Goal: Task Accomplishment & Management: Complete application form

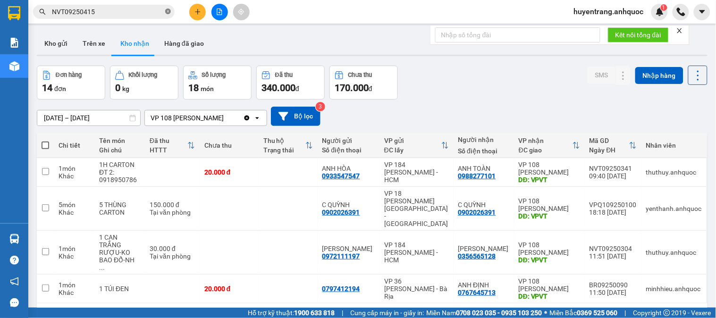
click at [165, 12] on icon "close-circle" at bounding box center [168, 11] width 6 height 6
click at [460, 275] on td "ANH ĐỊNH 0767645713" at bounding box center [483, 289] width 60 height 29
checkbox input "true"
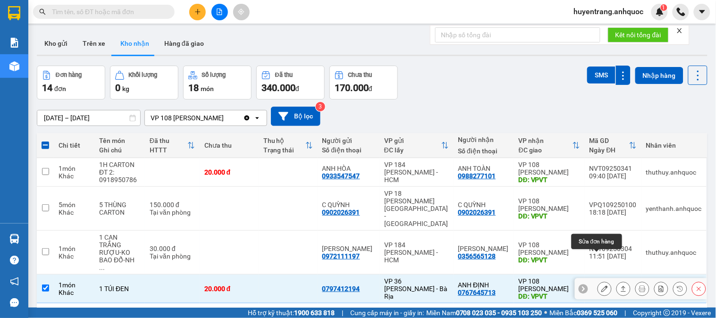
click at [601, 285] on icon at bounding box center [604, 288] width 7 height 7
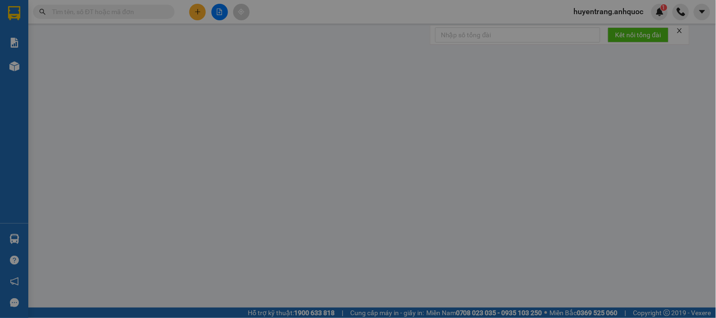
type input "0797412194"
type input "0767645713"
type input "ANH ĐỊNH"
type input "VPVT"
type input "20.000"
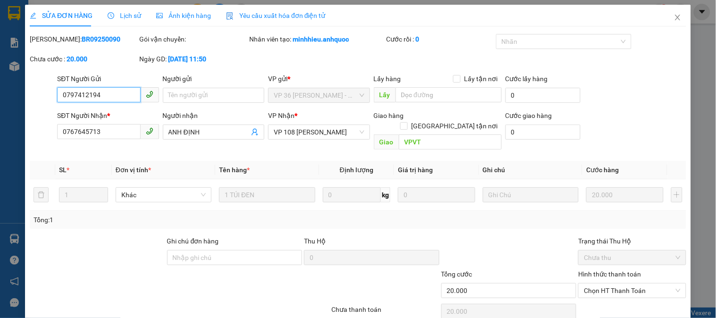
scroll to position [33, 0]
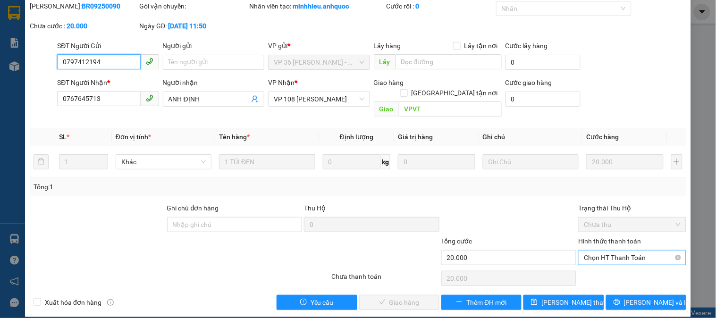
click at [610, 251] on span "Chọn HT Thanh Toán" at bounding box center [632, 258] width 96 height 14
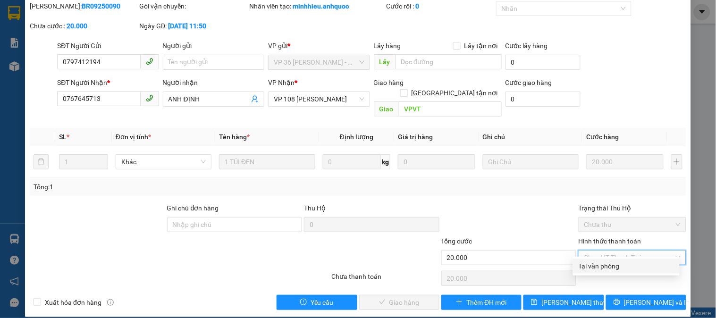
click at [604, 267] on div "Tại văn phòng" at bounding box center [625, 266] width 95 height 10
type input "0"
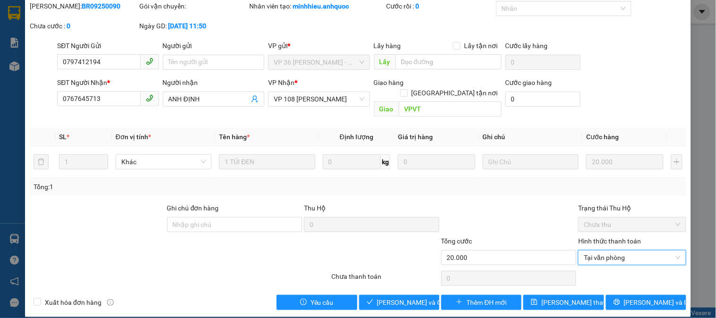
scroll to position [0, 0]
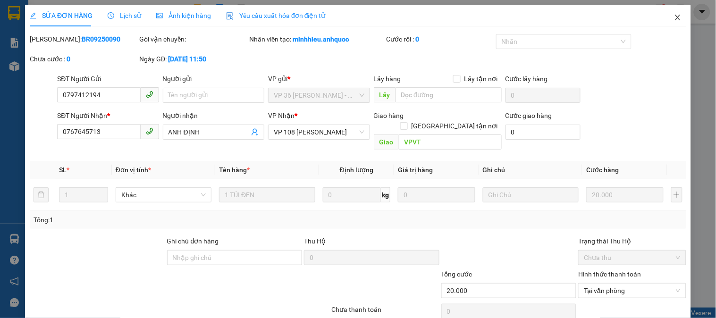
click at [669, 12] on span "Close" at bounding box center [677, 18] width 26 height 26
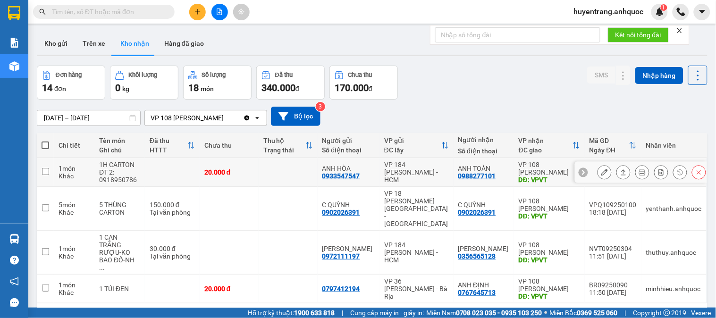
scroll to position [43, 0]
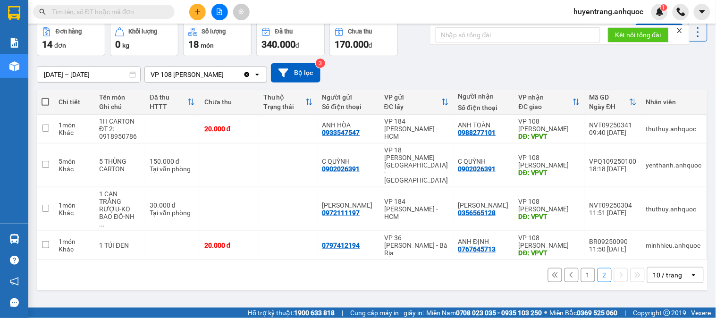
click at [582, 268] on button "1" at bounding box center [588, 275] width 14 height 14
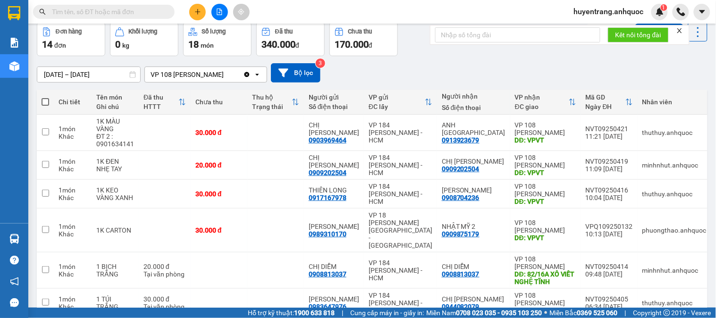
click at [103, 13] on input "text" at bounding box center [107, 12] width 111 height 10
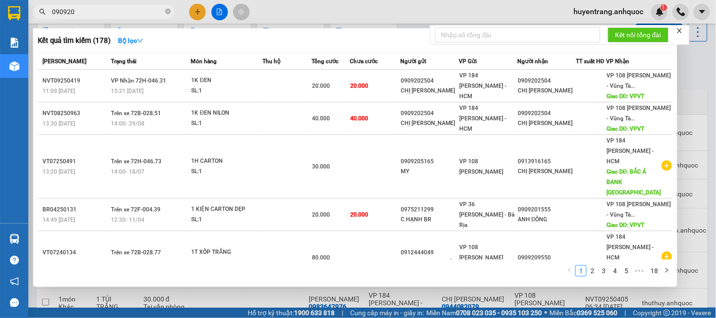
type input "090920"
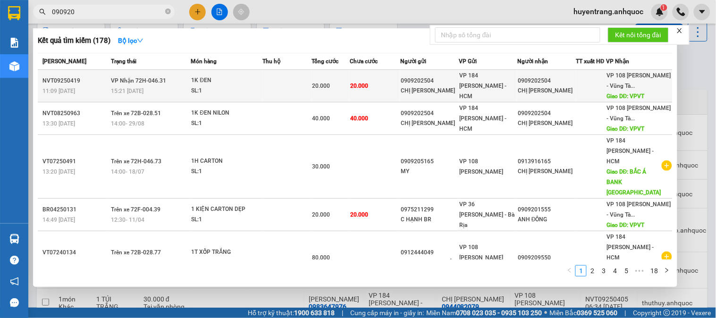
click at [379, 79] on td "20.000" at bounding box center [375, 86] width 50 height 33
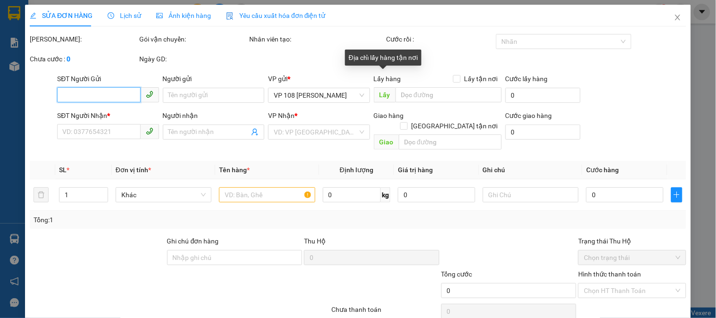
type input "0909202504"
type input "CHỊ [PERSON_NAME]"
type input "0909202504"
type input "CHỊ [PERSON_NAME]"
type input "VPVT"
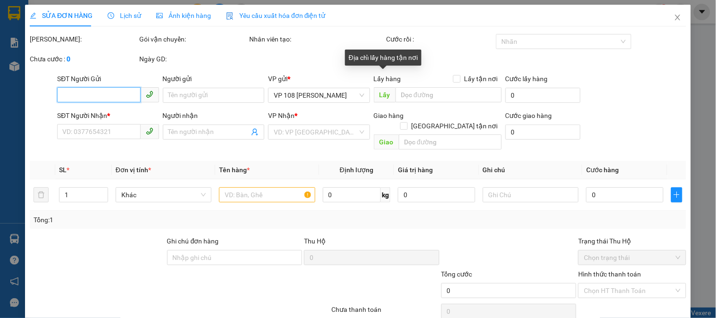
type input "20.000"
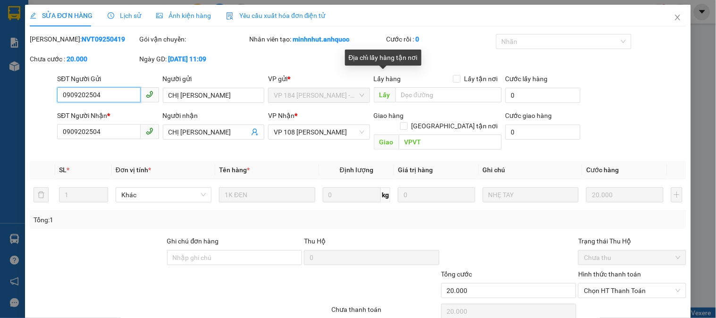
scroll to position [33, 0]
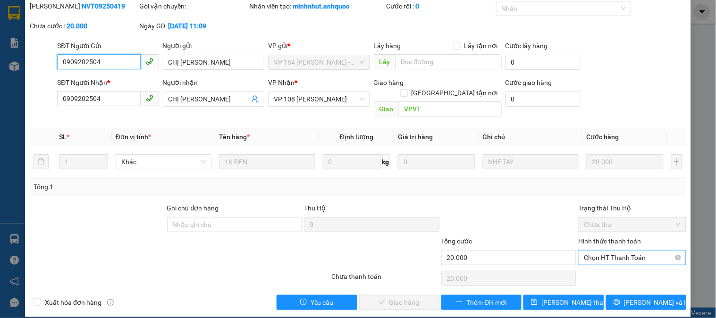
click at [607, 251] on span "Chọn HT Thanh Toán" at bounding box center [632, 258] width 96 height 14
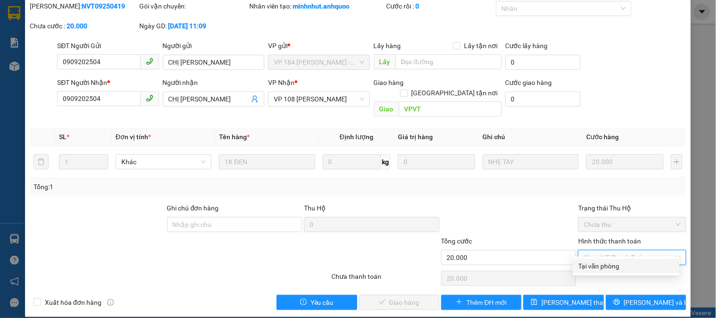
click at [609, 266] on div "Tại văn phòng" at bounding box center [625, 266] width 95 height 10
type input "0"
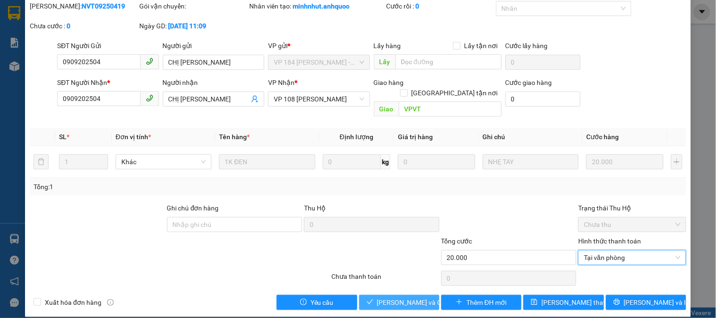
click at [404, 297] on span "[PERSON_NAME] và Giao hàng" at bounding box center [422, 302] width 91 height 10
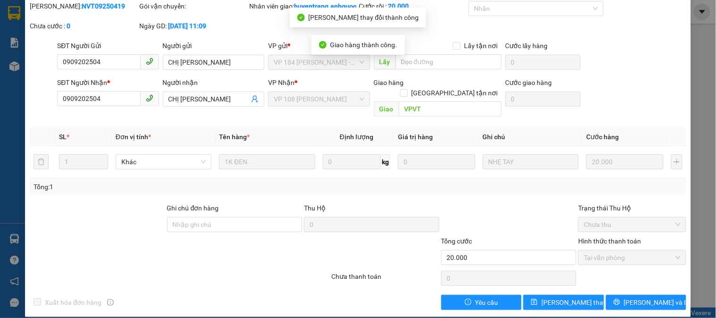
scroll to position [0, 0]
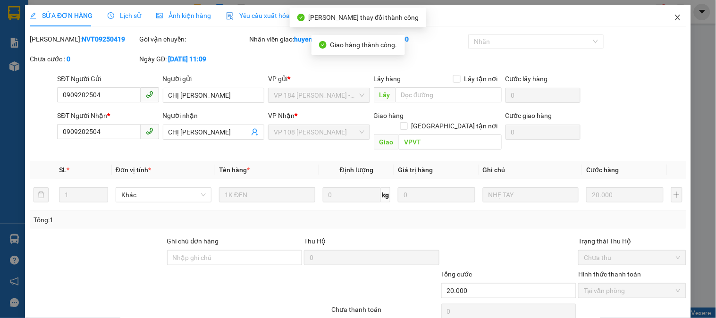
click at [674, 17] on icon "close" at bounding box center [678, 18] width 8 height 8
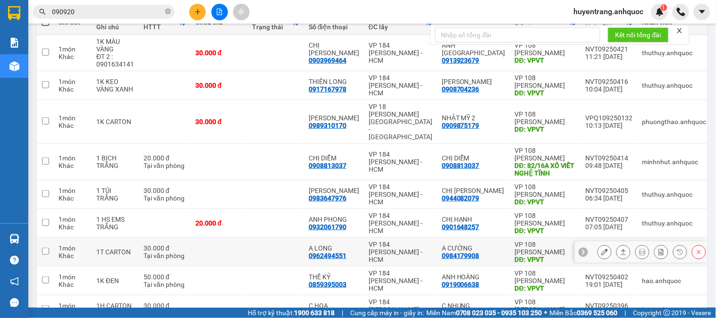
scroll to position [193, 0]
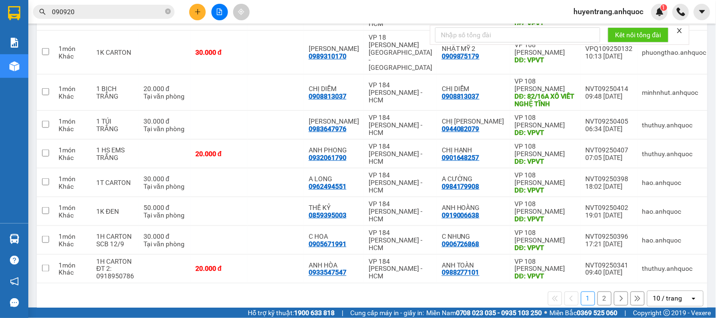
click at [614, 292] on button at bounding box center [621, 299] width 14 height 14
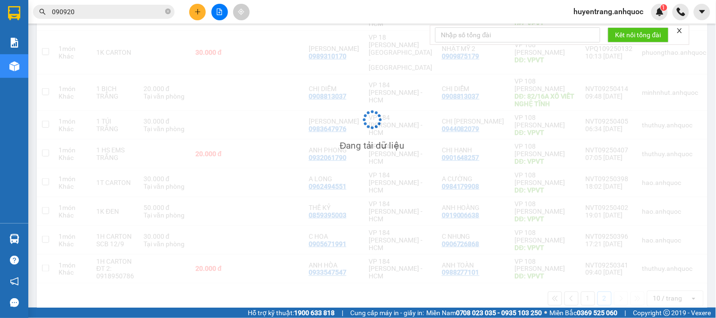
scroll to position [43, 0]
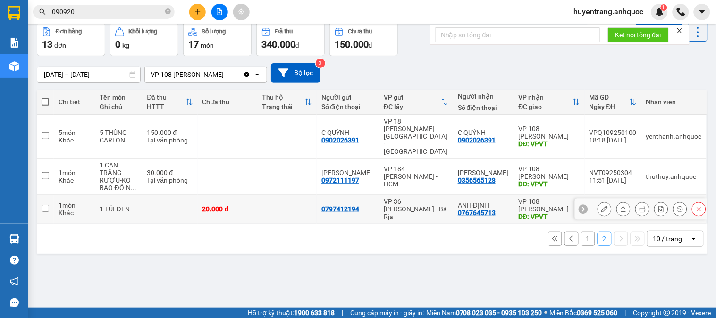
click at [514, 195] on td "VP 108 [PERSON_NAME] Tàu DĐ: VPVT" at bounding box center [549, 209] width 71 height 29
checkbox input "true"
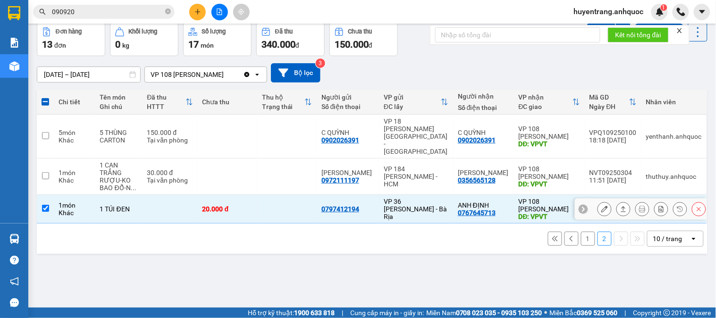
click at [598, 201] on button at bounding box center [604, 209] width 13 height 17
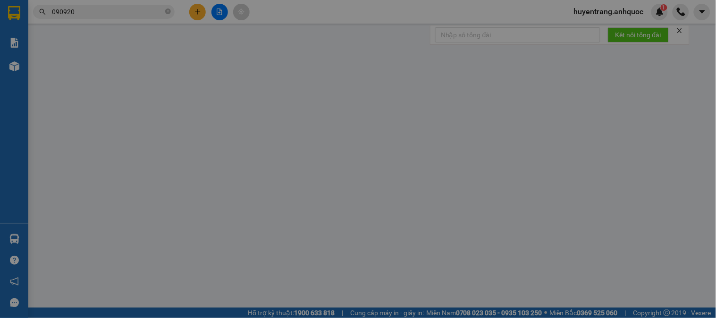
type input "0797412194"
type input "0767645713"
type input "ANH ĐỊNH"
type input "VPVT"
type input "20.000"
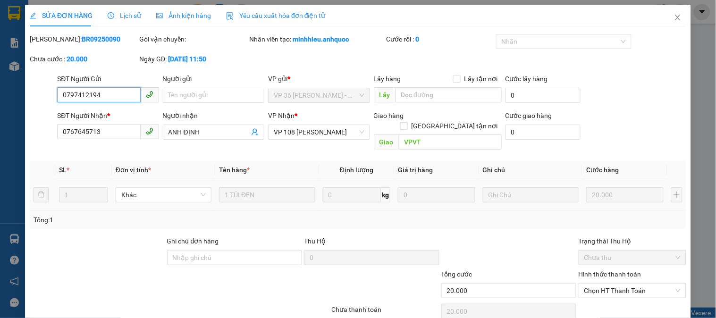
scroll to position [33, 0]
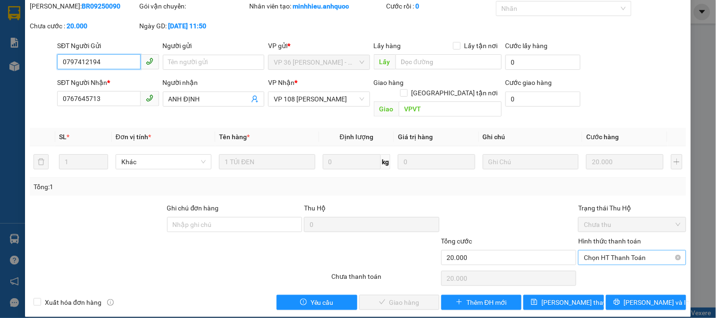
click at [604, 251] on span "Chọn HT Thanh Toán" at bounding box center [632, 258] width 96 height 14
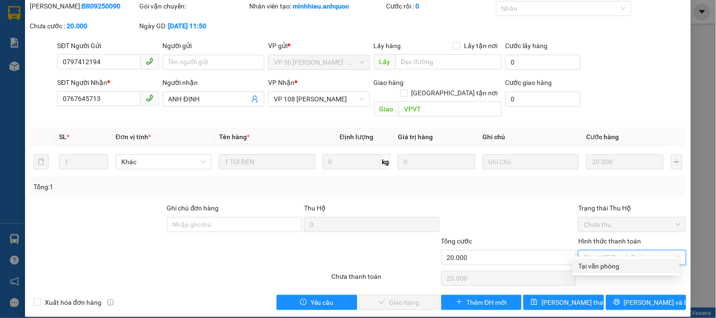
click at [601, 267] on div "Tại văn phòng" at bounding box center [625, 266] width 95 height 10
type input "0"
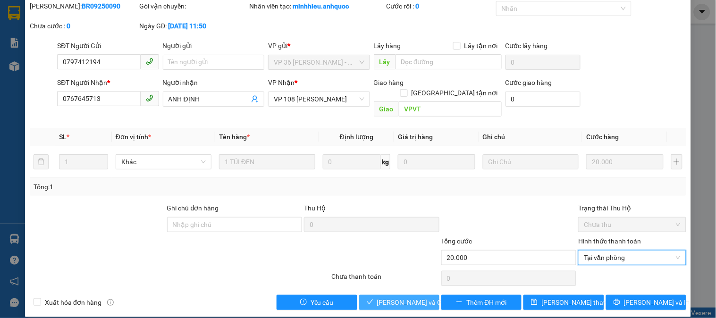
click at [411, 297] on span "[PERSON_NAME] và Giao hàng" at bounding box center [422, 302] width 91 height 10
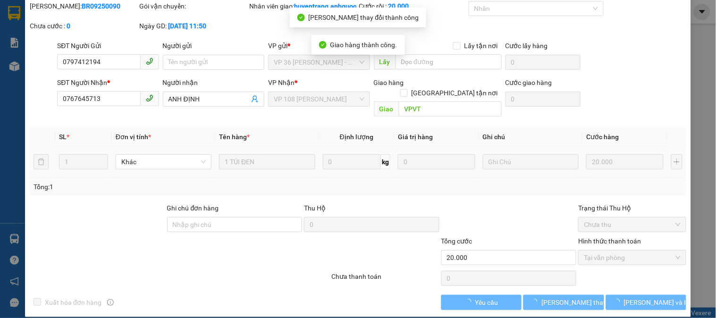
scroll to position [0, 0]
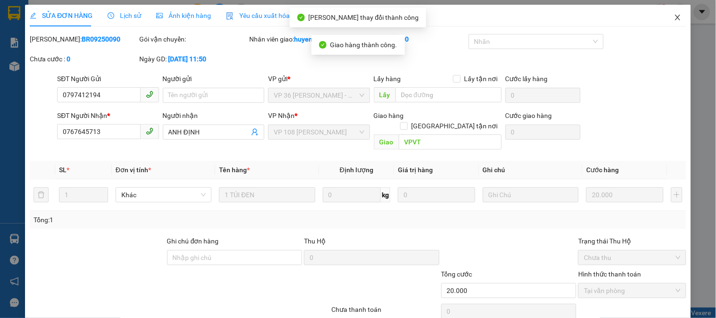
click at [671, 13] on span "Close" at bounding box center [677, 18] width 26 height 26
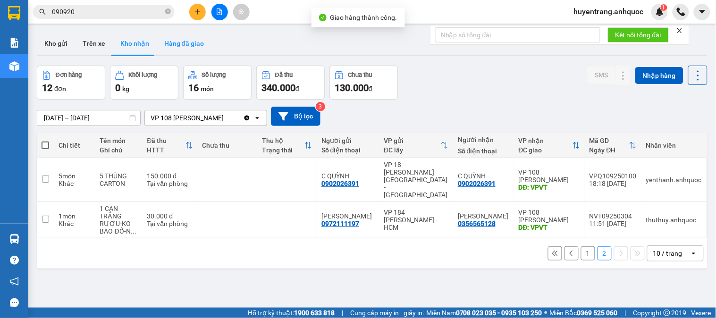
click at [195, 47] on button "Hàng đã giao" at bounding box center [184, 43] width 55 height 23
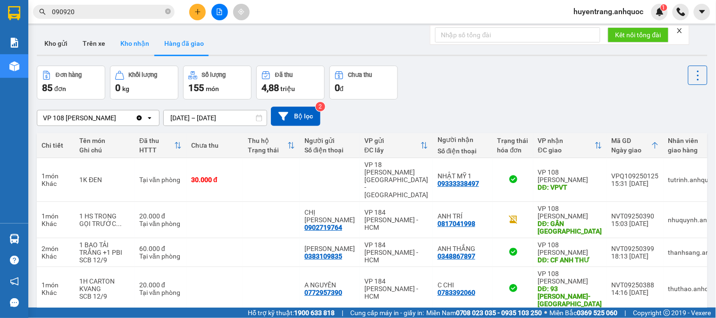
click at [136, 49] on button "Kho nhận" at bounding box center [135, 43] width 44 height 23
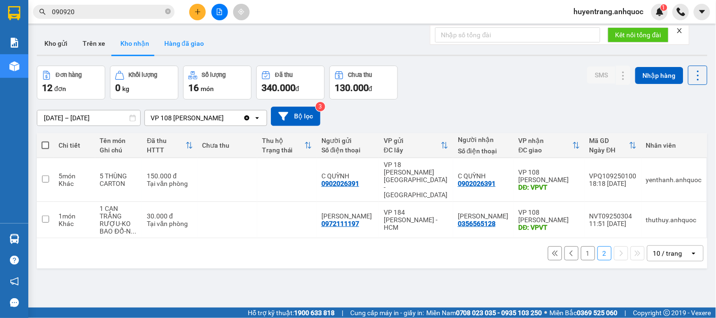
click at [187, 46] on button "Hàng đã giao" at bounding box center [184, 43] width 55 height 23
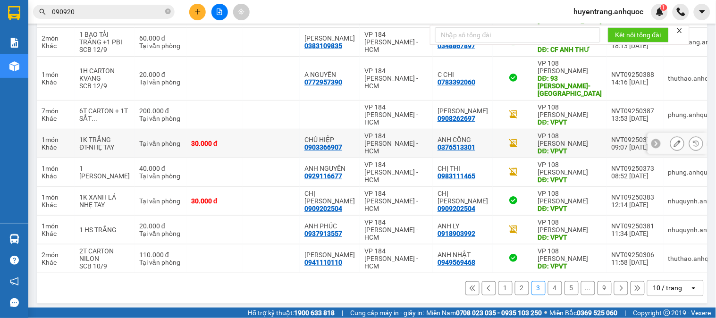
scroll to position [211, 0]
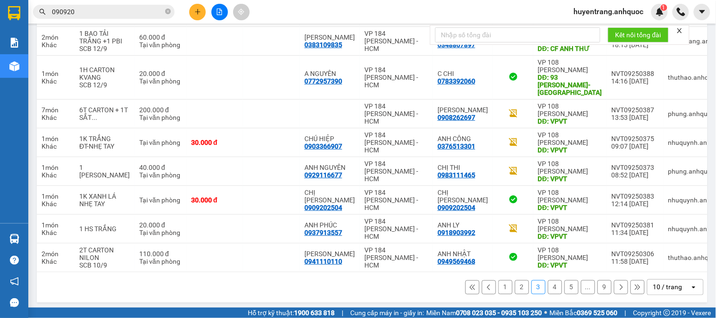
click at [503, 288] on button "1" at bounding box center [505, 287] width 14 height 14
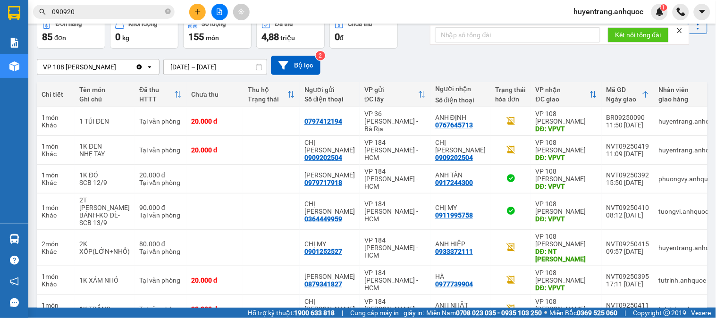
scroll to position [0, 0]
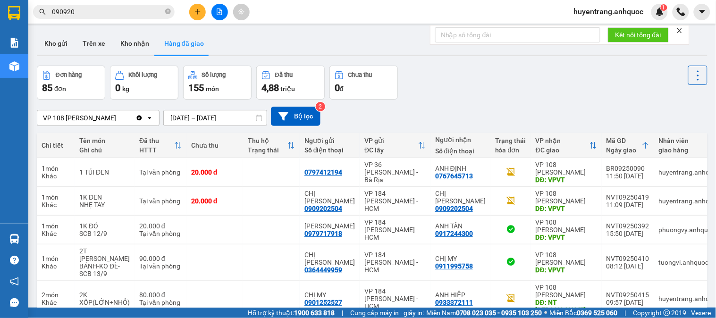
click at [134, 45] on button "Kho nhận" at bounding box center [135, 43] width 44 height 23
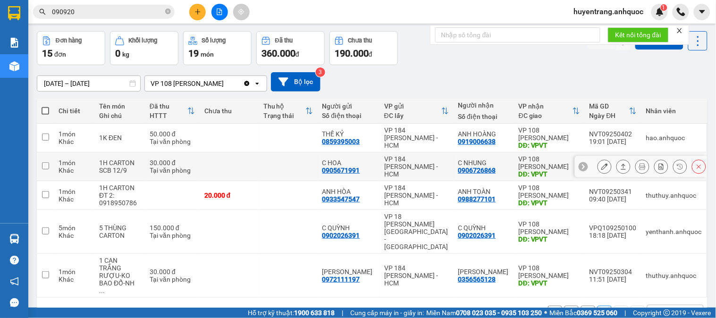
scroll to position [43, 0]
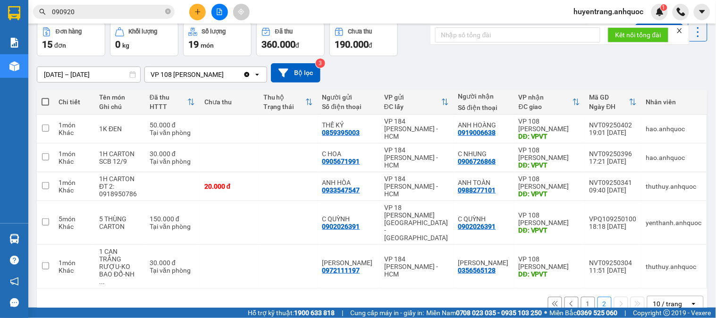
click at [583, 297] on button "1" at bounding box center [588, 304] width 14 height 14
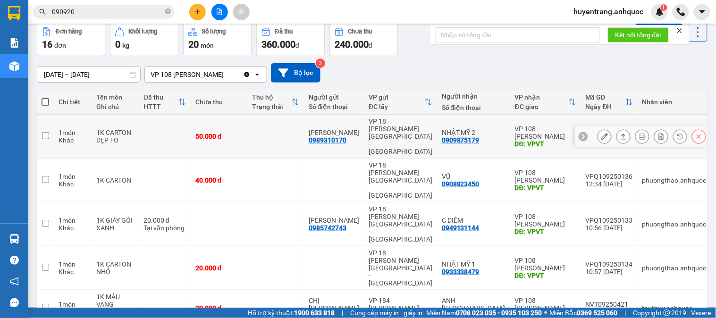
click at [521, 125] on div "VP 108 [PERSON_NAME]" at bounding box center [545, 132] width 61 height 15
checkbox input "true"
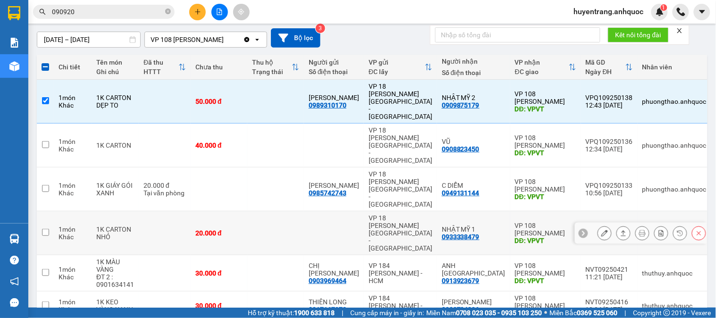
scroll to position [96, 0]
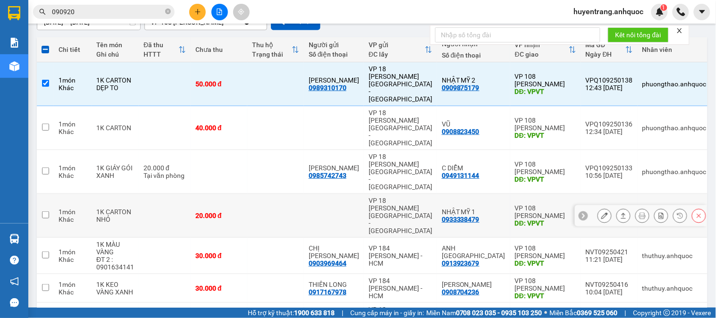
click at [497, 194] on td "[GEOGRAPHIC_DATA] 1 0933338479" at bounding box center [473, 216] width 73 height 44
checkbox input "true"
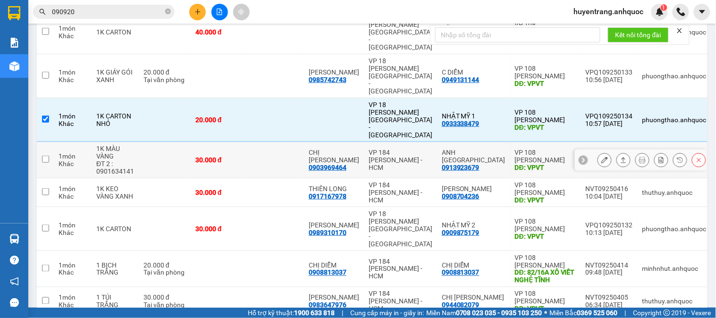
scroll to position [193, 0]
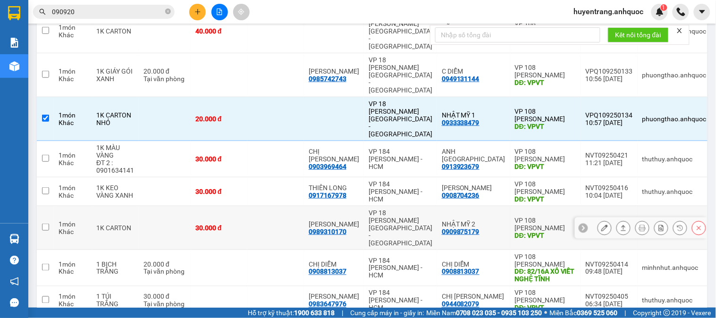
click at [494, 220] on div "NHẬT MỸ 2 0909875179" at bounding box center [474, 227] width 64 height 15
checkbox input "true"
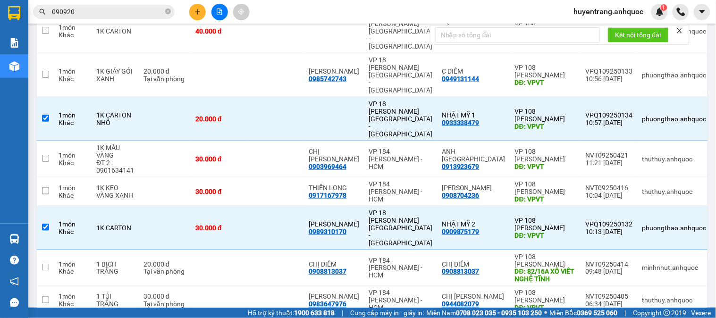
checkbox input "false"
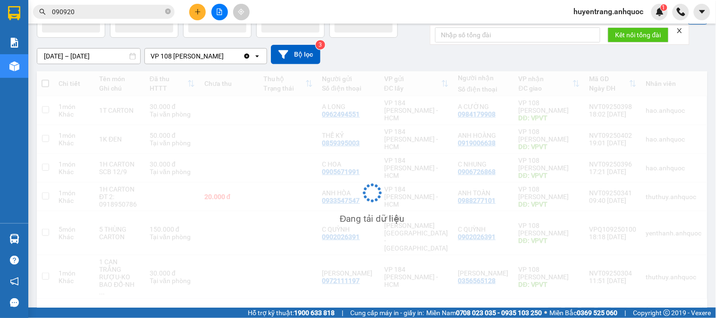
scroll to position [62, 0]
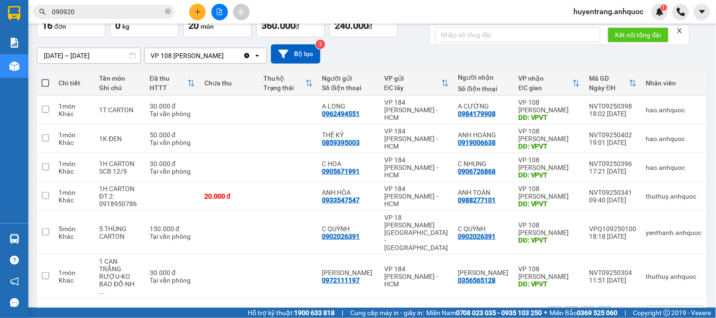
click at [583, 307] on button "1" at bounding box center [588, 314] width 14 height 14
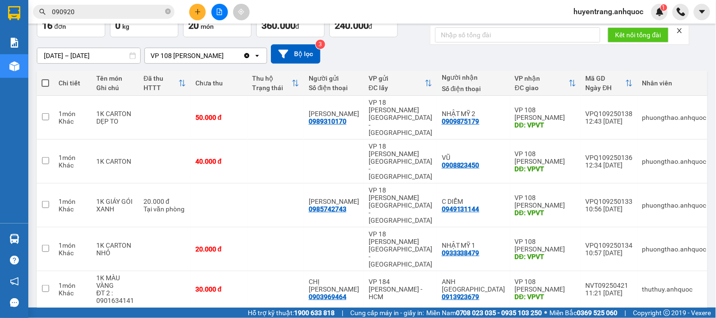
drag, startPoint x: 579, startPoint y: 287, endPoint x: 571, endPoint y: 280, distance: 11.1
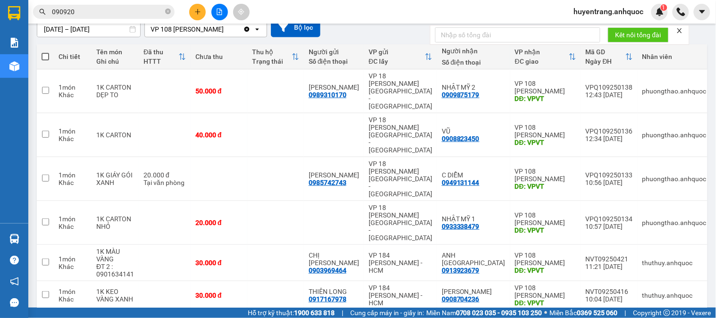
scroll to position [115, 0]
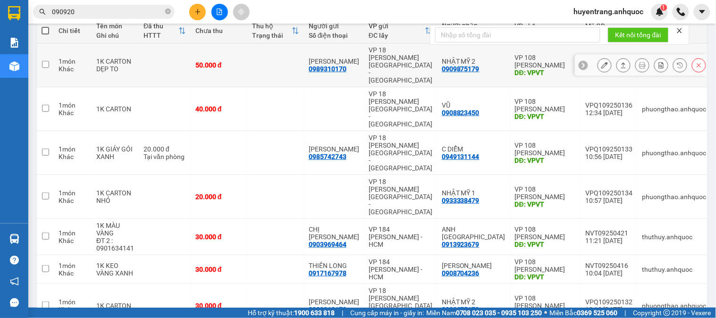
click at [414, 54] on div "VP 18 [PERSON_NAME][GEOGRAPHIC_DATA] - [GEOGRAPHIC_DATA]" at bounding box center [401, 65] width 64 height 38
checkbox input "true"
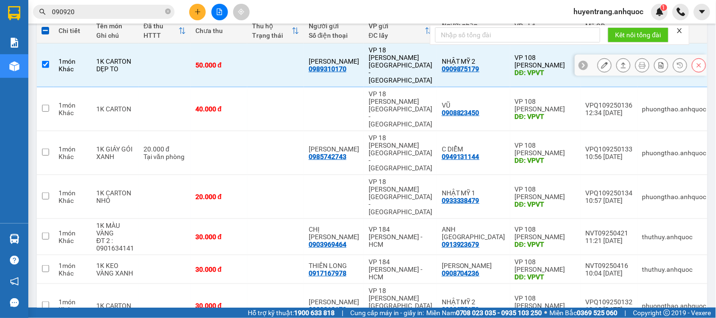
click at [598, 59] on button at bounding box center [604, 65] width 13 height 17
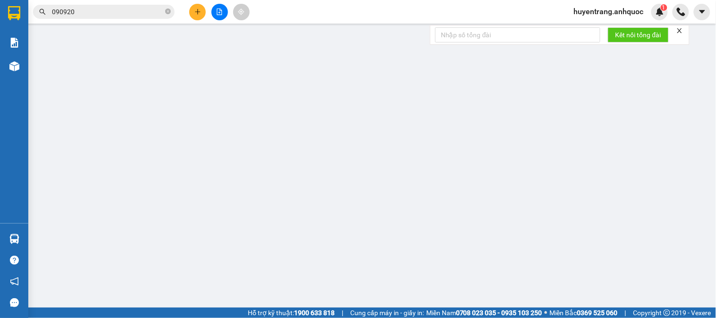
type input "0989310170"
type input "[PERSON_NAME]"
type input "0909875179"
type input "NHẬT MỸ 2"
type input "VPVT"
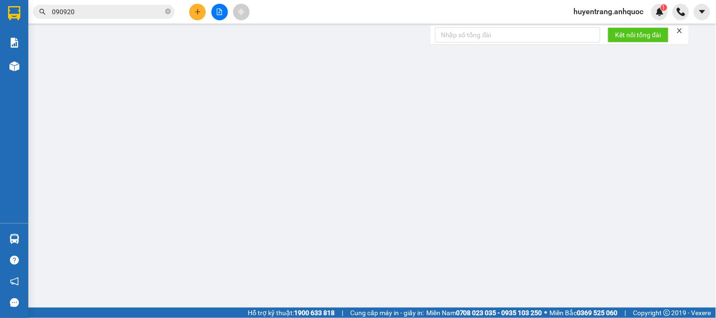
type input "50.000"
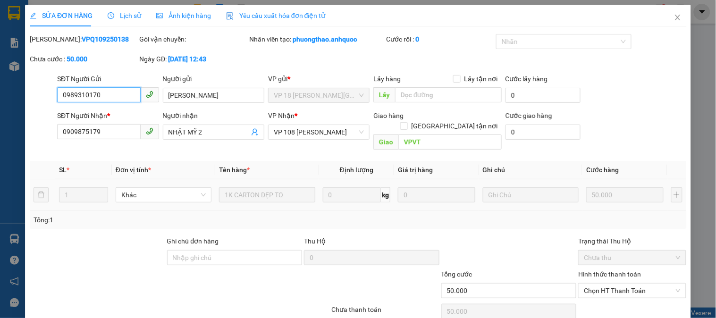
scroll to position [28, 0]
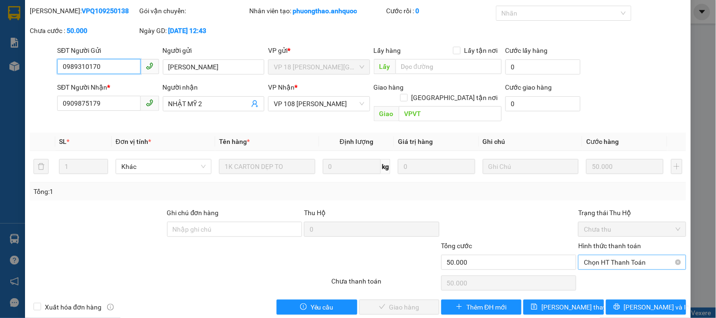
click at [607, 255] on span "Chọn HT Thanh Toán" at bounding box center [632, 262] width 96 height 14
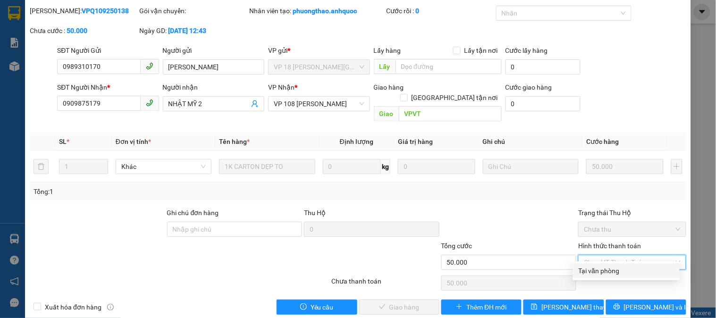
drag, startPoint x: 601, startPoint y: 272, endPoint x: 577, endPoint y: 272, distance: 24.5
click at [598, 272] on div "Tại văn phòng" at bounding box center [625, 271] width 95 height 10
type input "0"
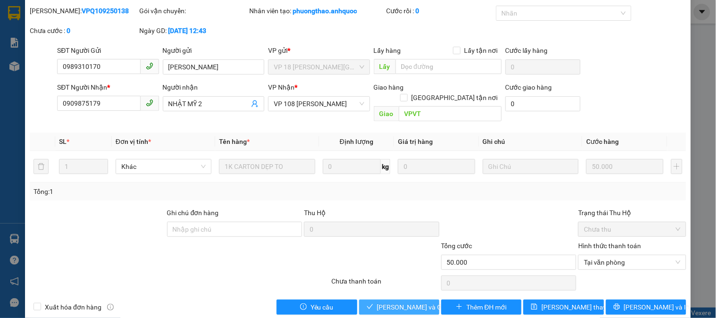
click at [421, 302] on span "[PERSON_NAME] và Giao hàng" at bounding box center [422, 307] width 91 height 10
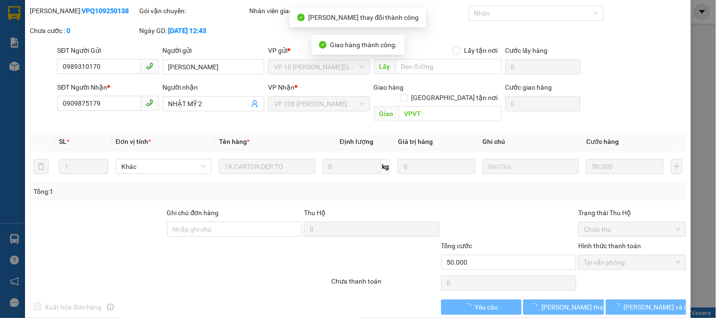
click at [695, 79] on div "SỬA ĐƠN HÀNG Lịch sử Ảnh kiện hàng Yêu cầu xuất hóa đơn điện tử Total Paid Fee …" at bounding box center [358, 159] width 716 height 318
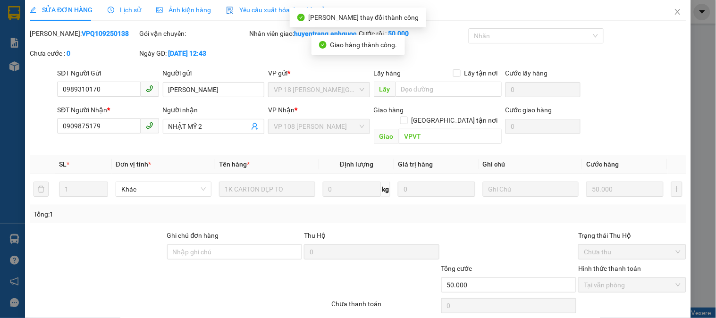
scroll to position [0, 0]
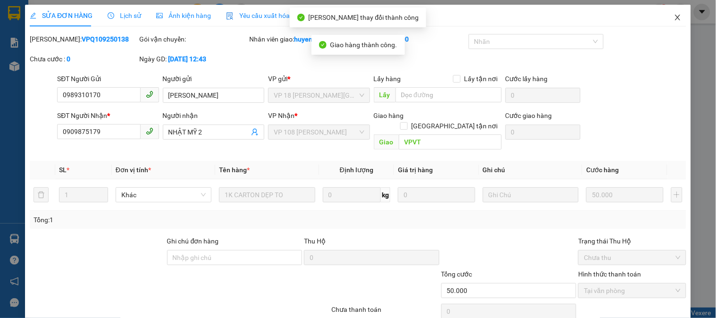
click at [674, 20] on icon "close" at bounding box center [678, 18] width 8 height 8
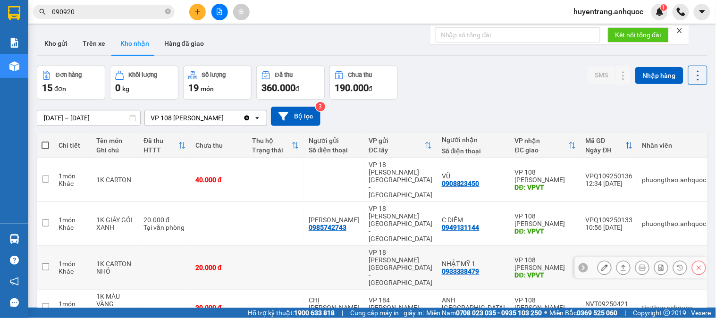
scroll to position [52, 0]
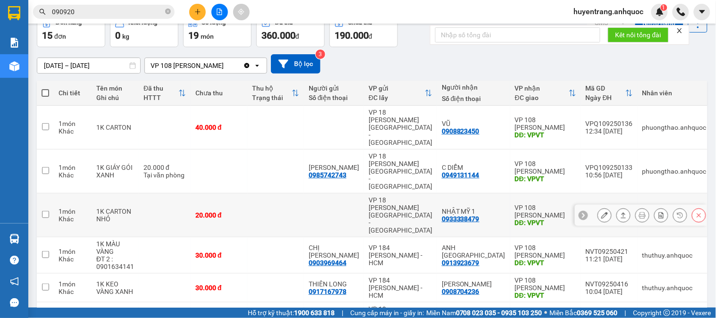
click at [601, 212] on icon at bounding box center [604, 215] width 7 height 7
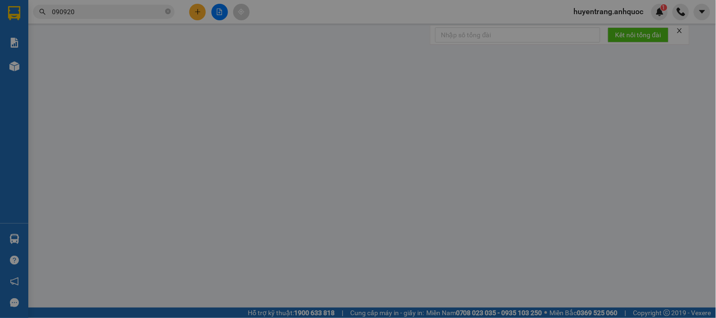
type input "0933338479"
type input "NHẬT MỸ 1"
type input "VPVT"
type input "20.000"
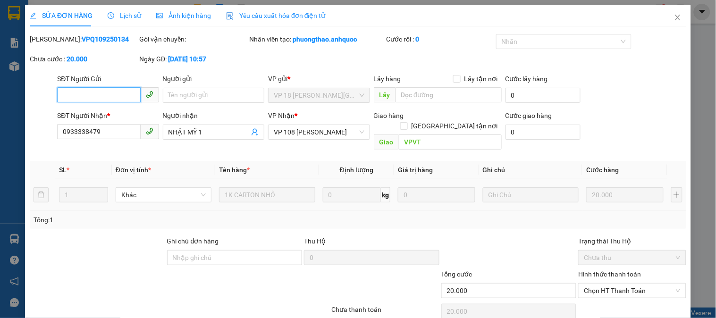
scroll to position [33, 0]
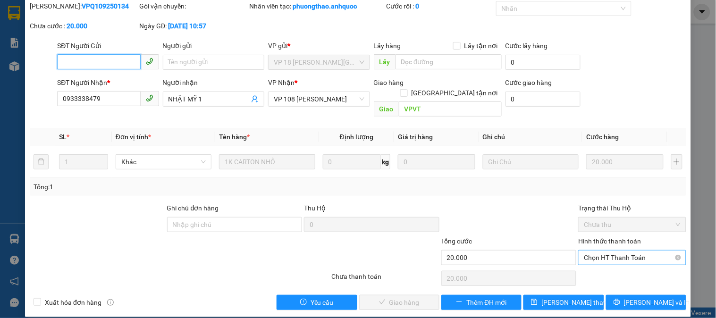
click at [605, 251] on span "Chọn HT Thanh Toán" at bounding box center [632, 258] width 96 height 14
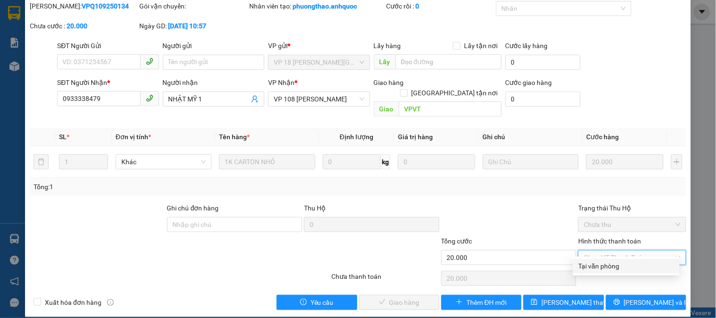
drag, startPoint x: 602, startPoint y: 267, endPoint x: 533, endPoint y: 267, distance: 68.9
click at [601, 267] on div "Tại văn phòng" at bounding box center [625, 266] width 95 height 10
type input "0"
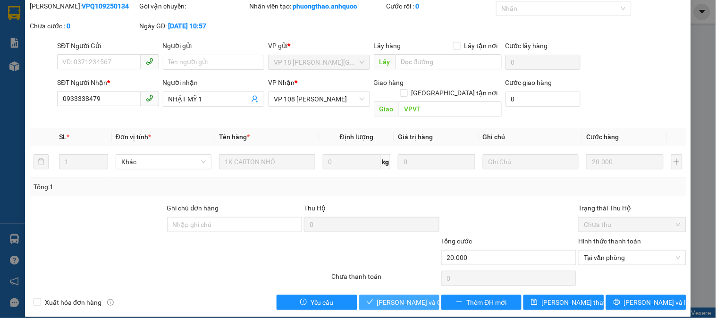
drag, startPoint x: 401, startPoint y: 288, endPoint x: 436, endPoint y: 275, distance: 37.3
click at [405, 297] on span "[PERSON_NAME] và Giao hàng" at bounding box center [422, 302] width 91 height 10
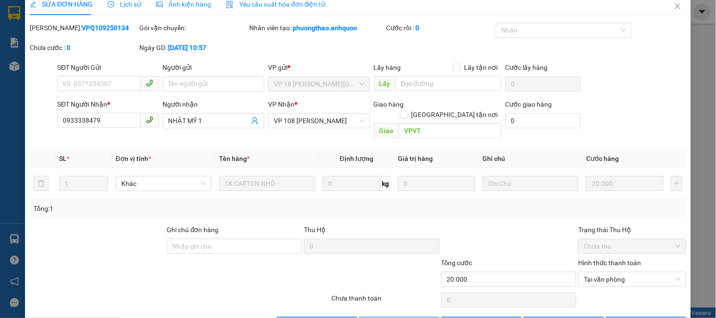
scroll to position [0, 0]
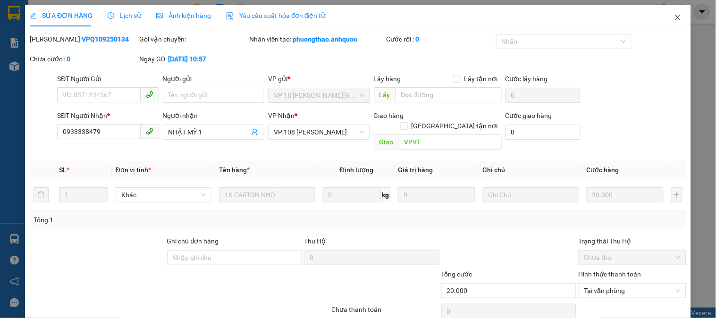
click at [675, 18] on span "Close" at bounding box center [677, 18] width 26 height 26
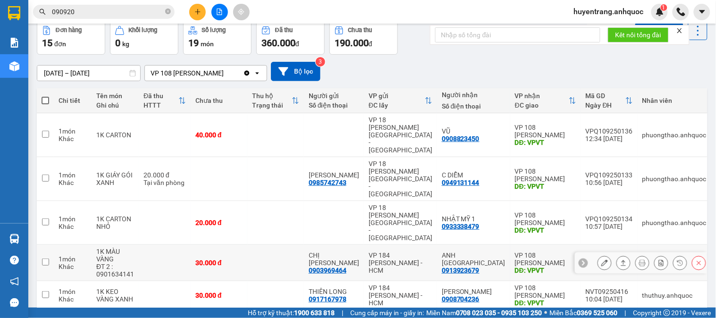
scroll to position [105, 0]
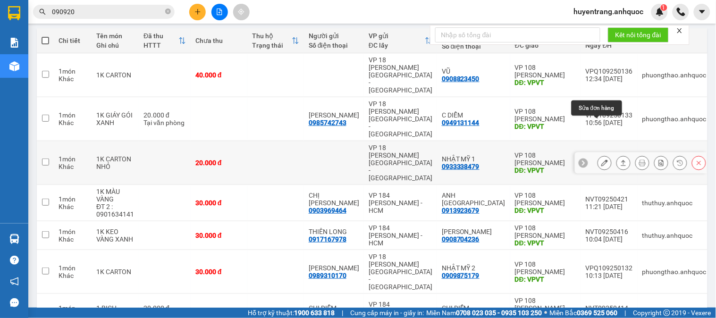
click at [601, 159] on icon at bounding box center [604, 162] width 7 height 7
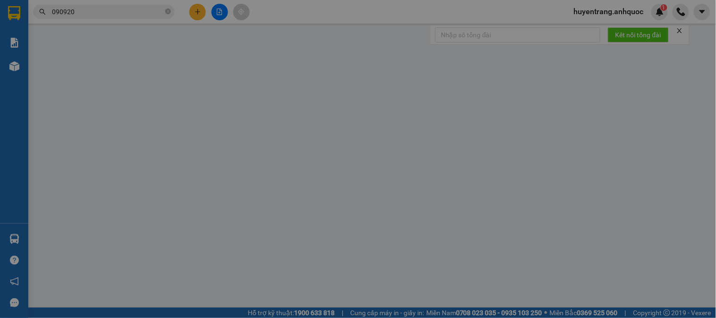
type input "0933338479"
type input "NHẬT MỸ 1"
type input "VPVT"
type input "20.000"
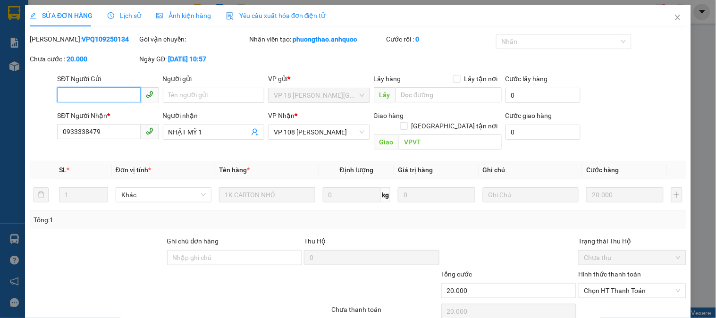
scroll to position [33, 0]
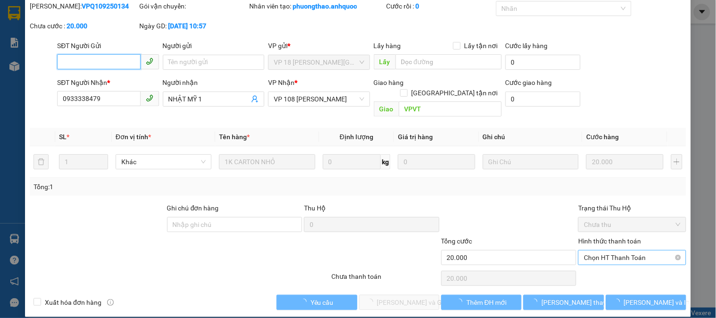
click at [611, 251] on span "Chọn HT Thanh Toán" at bounding box center [632, 258] width 96 height 14
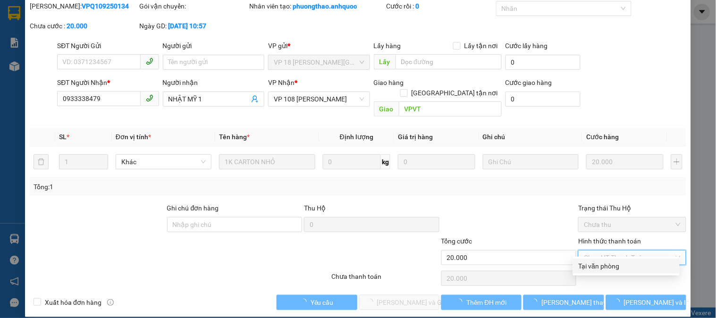
click at [610, 261] on div "Tại văn phòng" at bounding box center [625, 266] width 95 height 10
type input "0"
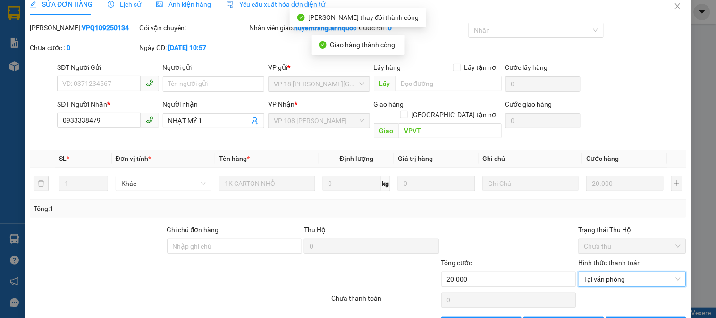
scroll to position [0, 0]
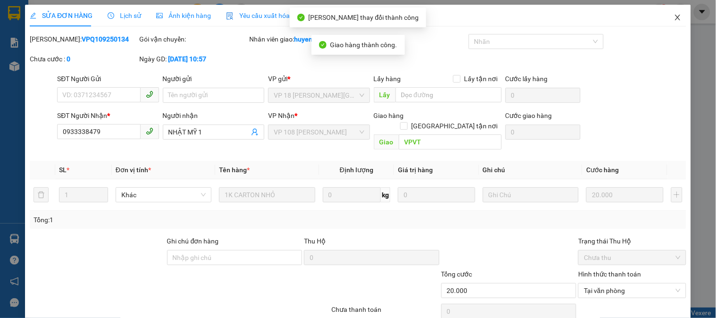
click at [674, 20] on icon "close" at bounding box center [678, 18] width 8 height 8
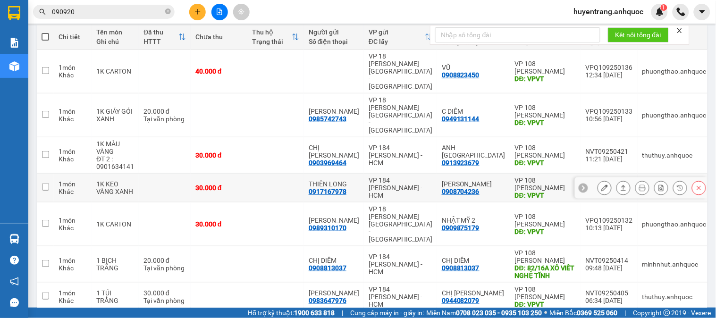
scroll to position [157, 0]
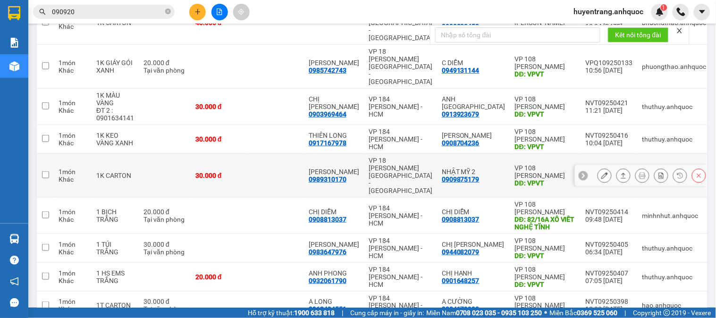
click at [564, 164] on div "VP 108 [PERSON_NAME]" at bounding box center [545, 171] width 61 height 15
checkbox input "true"
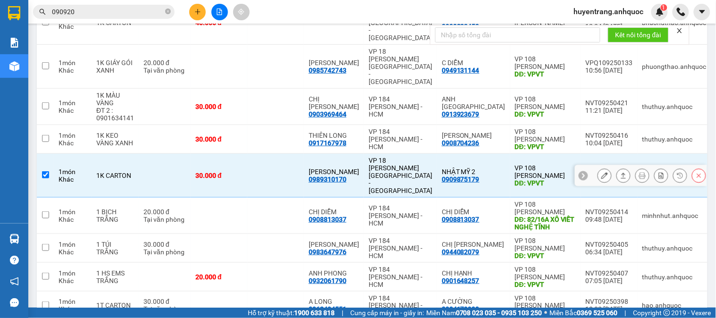
click at [601, 172] on icon at bounding box center [604, 175] width 7 height 7
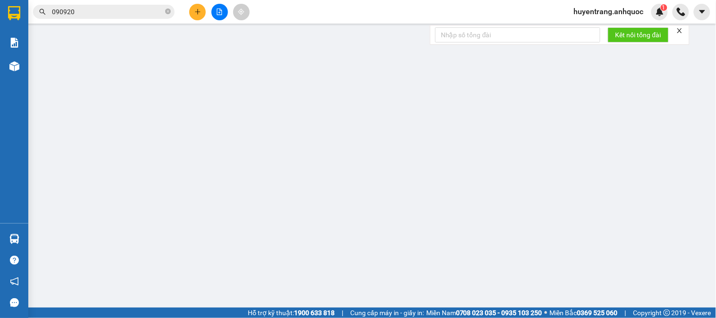
type input "0989310170"
type input "[PERSON_NAME]"
type input "0909875179"
type input "NHẬT MỸ 2"
type input "VPVT"
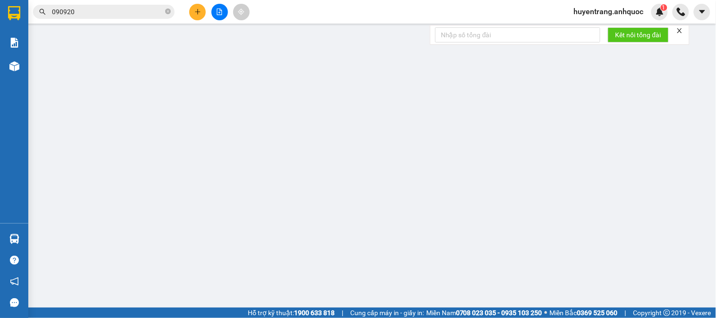
type input "30.000"
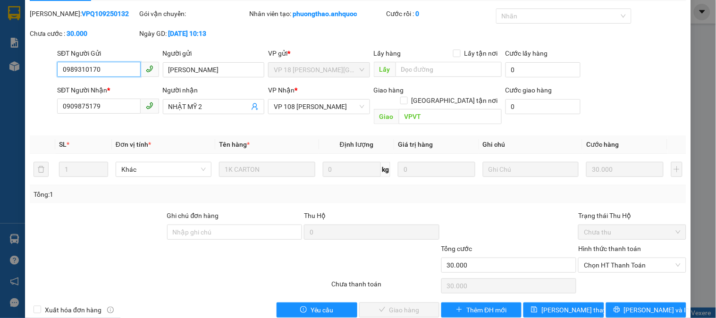
scroll to position [33, 0]
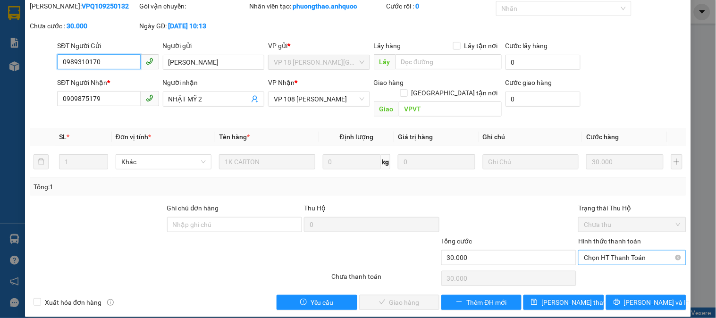
click at [624, 251] on span "Chọn HT Thanh Toán" at bounding box center [632, 258] width 96 height 14
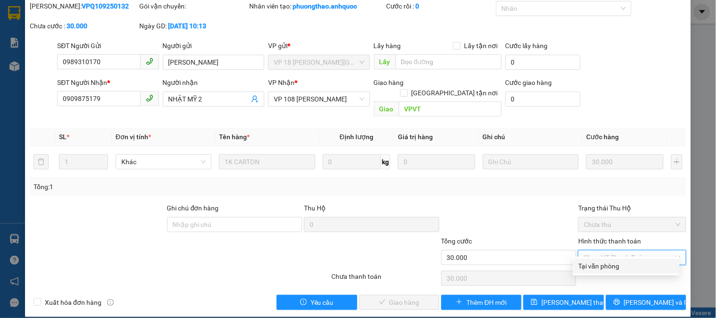
drag, startPoint x: 611, startPoint y: 265, endPoint x: 377, endPoint y: 272, distance: 234.2
click at [609, 264] on div "Tại văn phòng" at bounding box center [625, 266] width 95 height 10
type input "0"
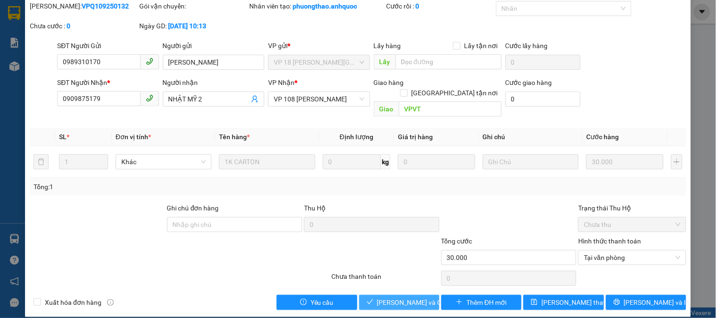
click at [392, 297] on span "[PERSON_NAME] và Giao hàng" at bounding box center [422, 302] width 91 height 10
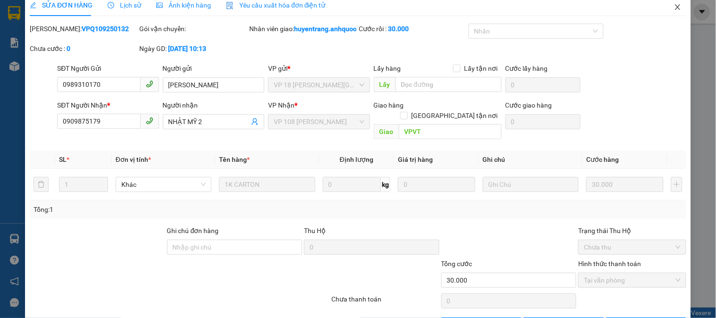
scroll to position [0, 0]
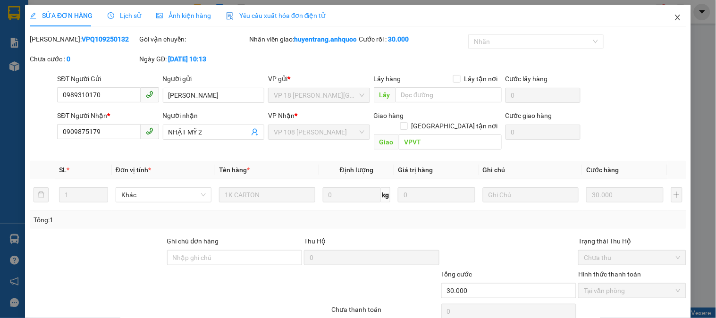
click at [674, 14] on icon "close" at bounding box center [678, 18] width 8 height 8
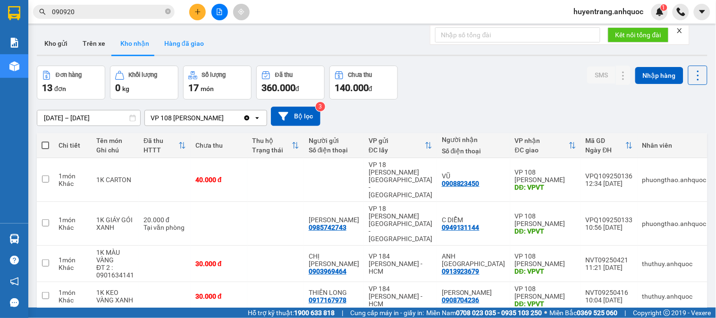
drag, startPoint x: 183, startPoint y: 48, endPoint x: 180, endPoint y: 34, distance: 14.4
click at [182, 44] on button "Hàng đã giao" at bounding box center [184, 43] width 55 height 23
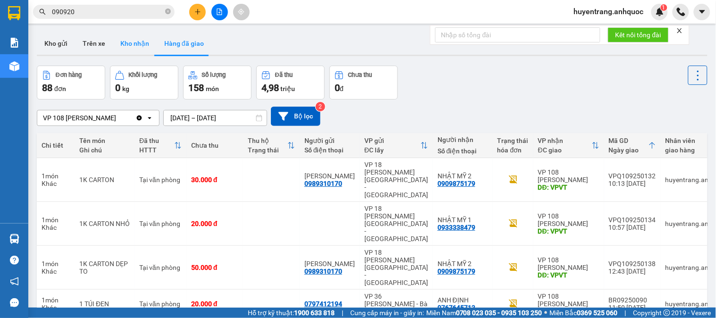
click at [145, 50] on button "Kho nhận" at bounding box center [135, 43] width 44 height 23
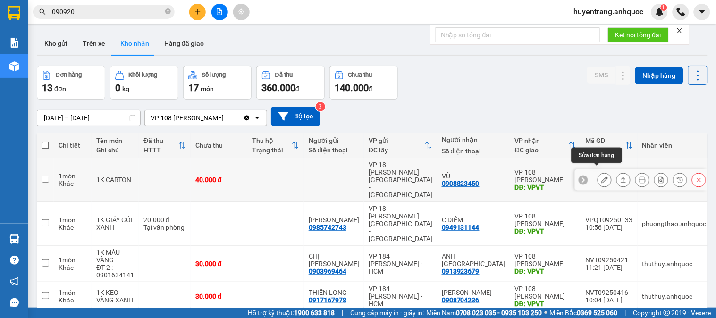
click at [601, 176] on icon at bounding box center [604, 179] width 7 height 7
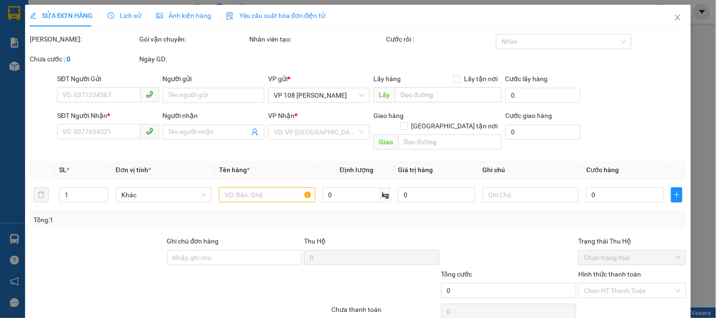
type input "0908823450"
type input "VŨ"
type input "VPVT"
type input "40.000"
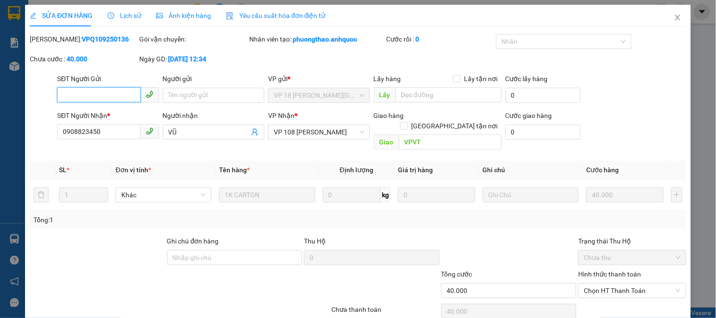
scroll to position [33, 0]
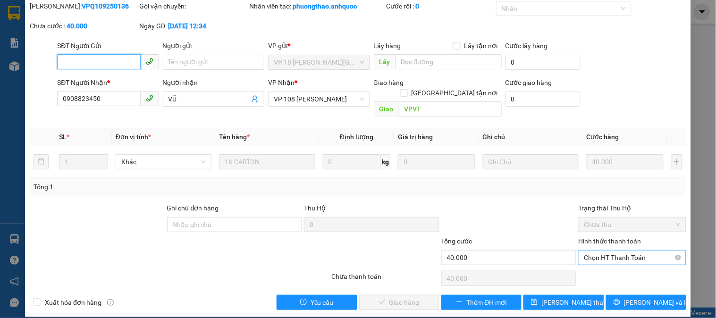
click at [606, 251] on span "Chọn HT Thanh Toán" at bounding box center [632, 258] width 96 height 14
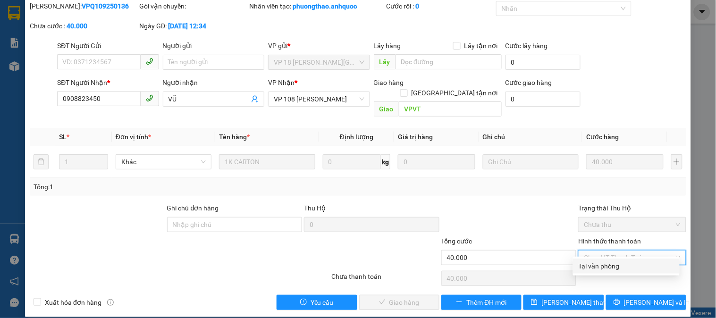
click at [612, 264] on div "Tại văn phòng" at bounding box center [625, 266] width 95 height 10
type input "0"
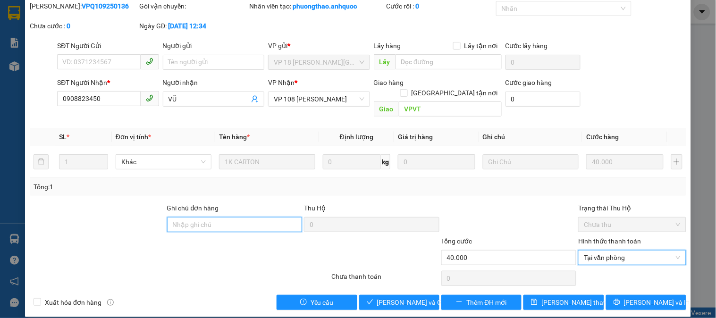
click at [212, 217] on input "Ghi chú đơn hàng" at bounding box center [234, 224] width 135 height 15
type input "TM VI [DATE] 16:36"
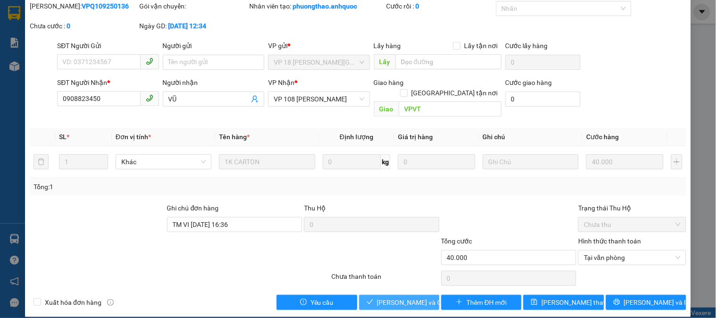
click at [412, 297] on span "[PERSON_NAME] và Giao hàng" at bounding box center [422, 302] width 91 height 10
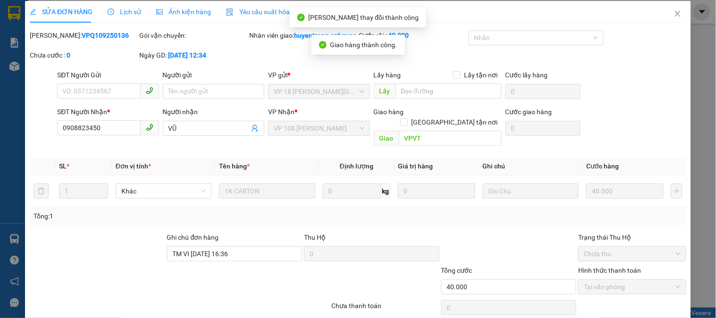
scroll to position [0, 0]
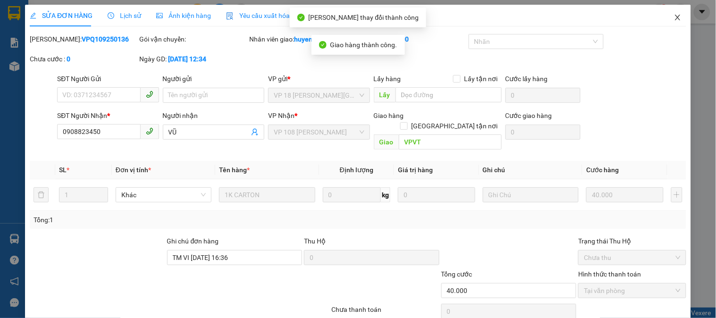
click at [674, 19] on icon "close" at bounding box center [678, 18] width 8 height 8
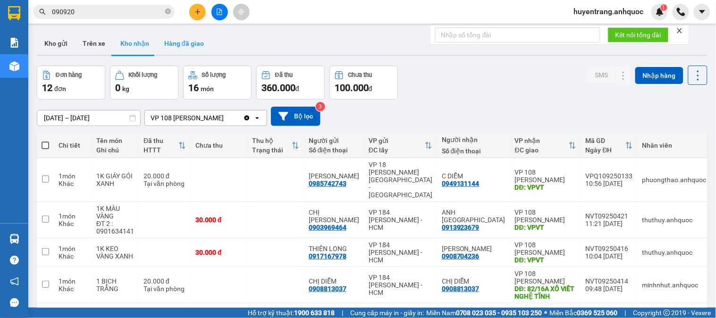
click at [173, 42] on button "Hàng đã giao" at bounding box center [184, 43] width 55 height 23
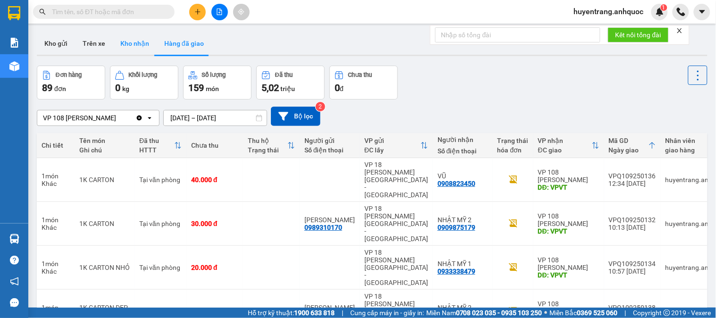
click at [125, 44] on button "Kho nhận" at bounding box center [135, 43] width 44 height 23
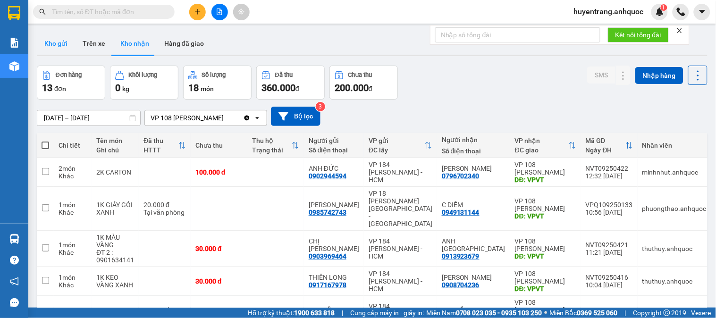
click at [62, 39] on button "Kho gửi" at bounding box center [56, 43] width 38 height 23
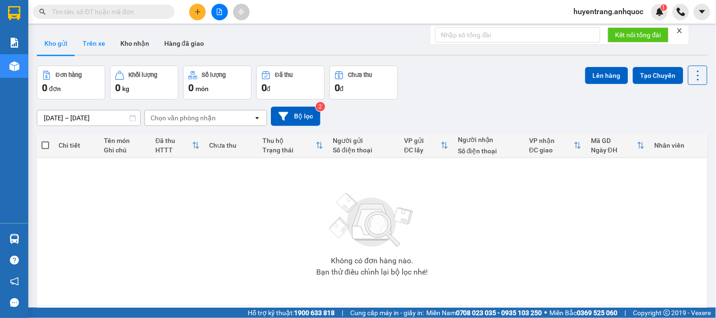
click at [101, 50] on button "Trên xe" at bounding box center [94, 43] width 38 height 23
click at [102, 49] on button "Trên xe" at bounding box center [94, 43] width 38 height 23
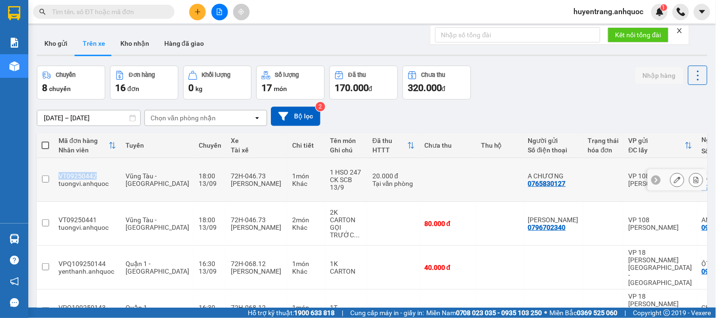
drag, startPoint x: 97, startPoint y: 175, endPoint x: 56, endPoint y: 168, distance: 42.1
click at [56, 168] on td "VT09250442 tuongvi.anhquoc" at bounding box center [87, 180] width 67 height 44
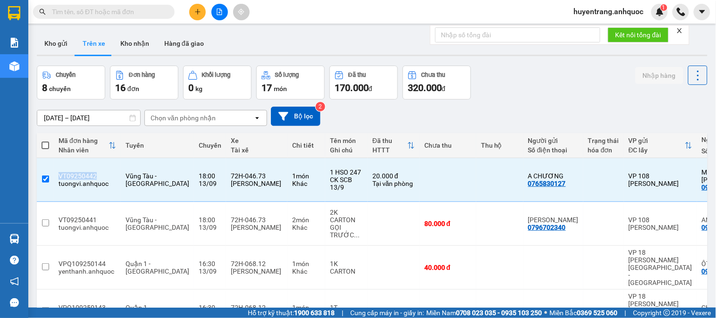
copy div "VT09250442"
drag, startPoint x: 543, startPoint y: 181, endPoint x: 499, endPoint y: 181, distance: 44.4
click at [523, 181] on td "A CHƯƠNG 0765830127" at bounding box center [553, 180] width 60 height 44
checkbox input "false"
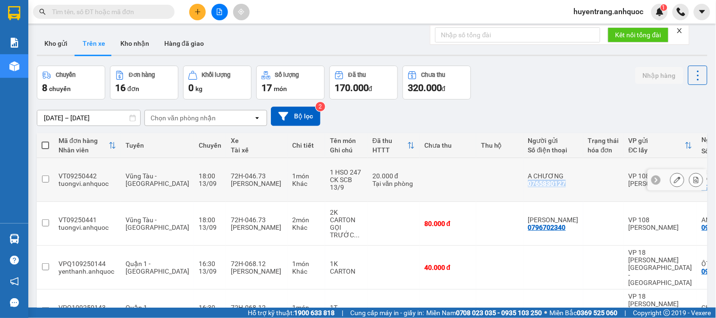
copy div "0765830127"
click at [138, 15] on input "text" at bounding box center [107, 12] width 111 height 10
paste input "0338052025"
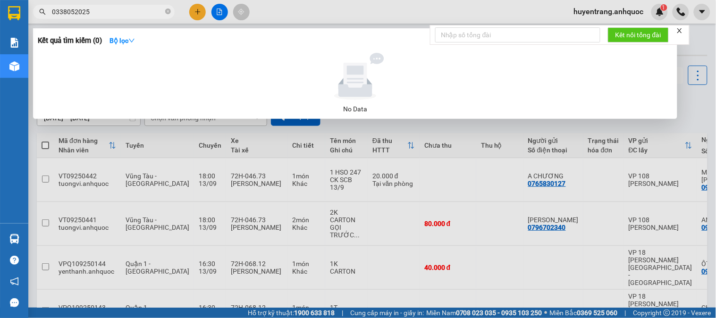
type input "0338052025"
click at [271, 5] on div at bounding box center [358, 159] width 716 height 318
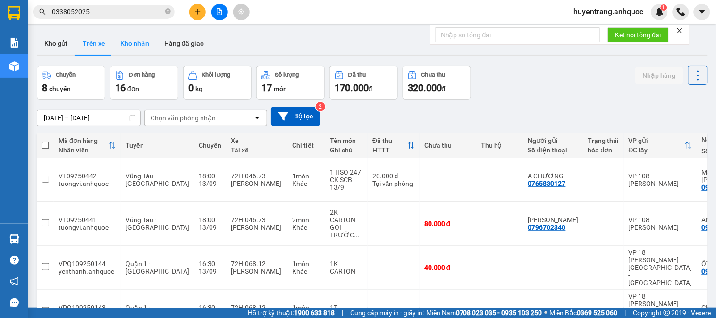
click at [138, 47] on button "Kho nhận" at bounding box center [135, 43] width 44 height 23
type input "[DATE] – [DATE]"
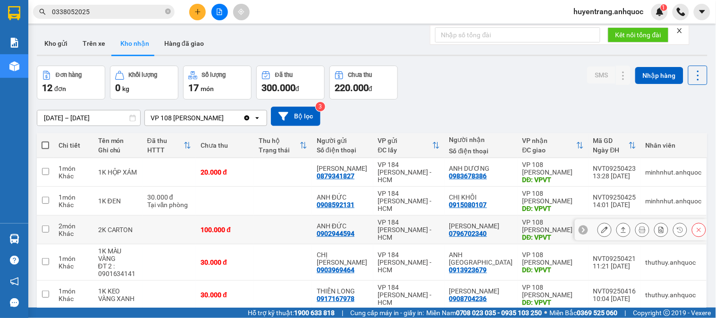
click at [312, 229] on td at bounding box center [283, 230] width 58 height 29
checkbox input "true"
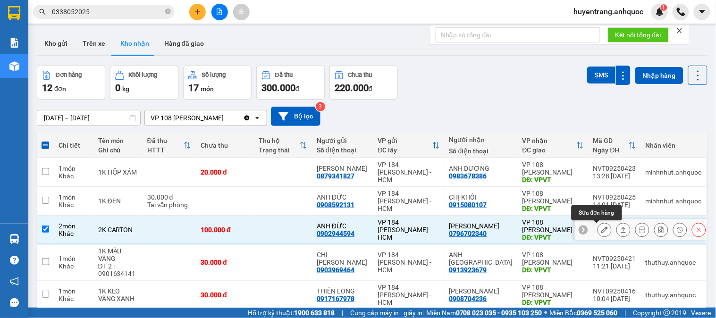
click at [601, 227] on icon at bounding box center [604, 229] width 7 height 7
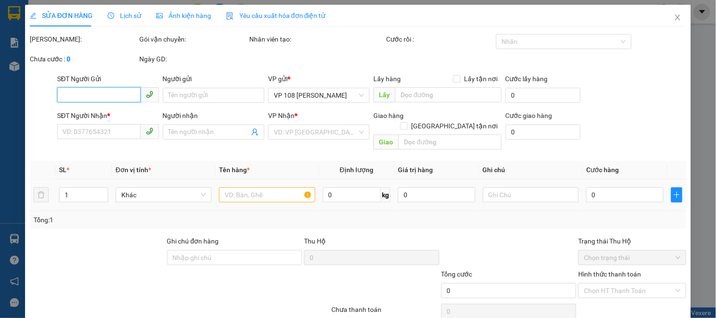
type input "0902944594"
type input "ANH ĐỨC"
type input "0796702340"
type input "ANH BẢO"
type input "VPVT"
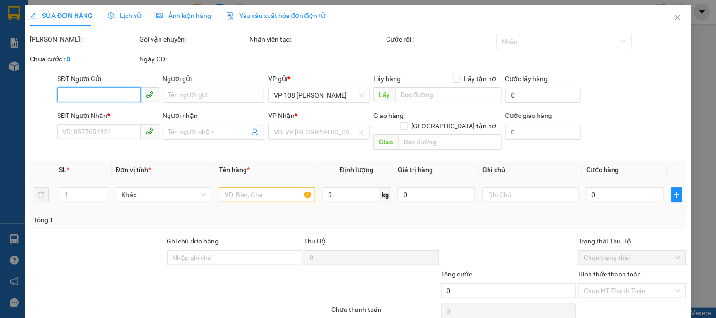
type input "100.000"
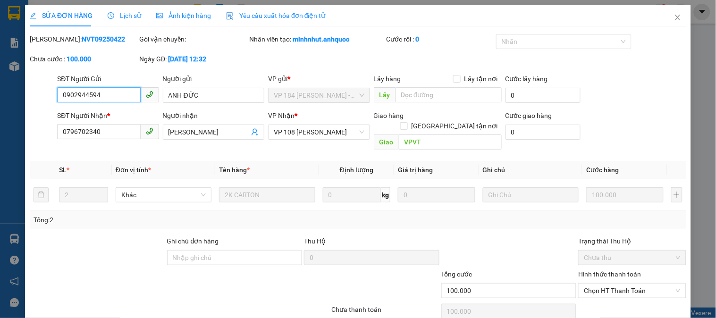
scroll to position [33, 0]
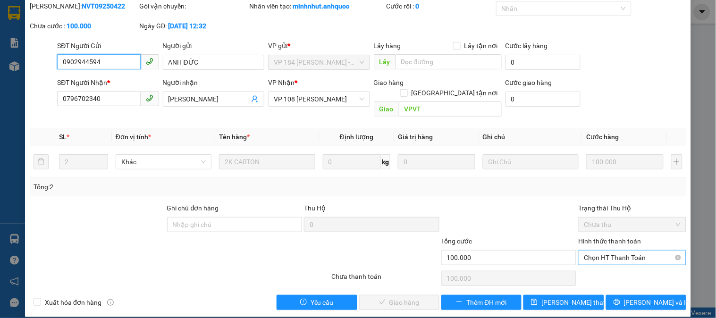
click at [615, 251] on span "Chọn HT Thanh Toán" at bounding box center [632, 258] width 96 height 14
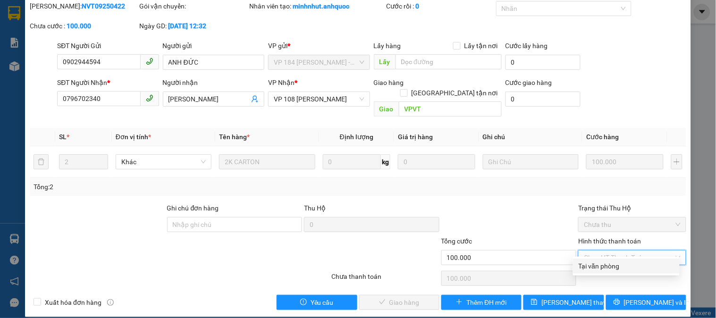
click at [612, 266] on div "Tại văn phòng" at bounding box center [625, 266] width 95 height 10
type input "0"
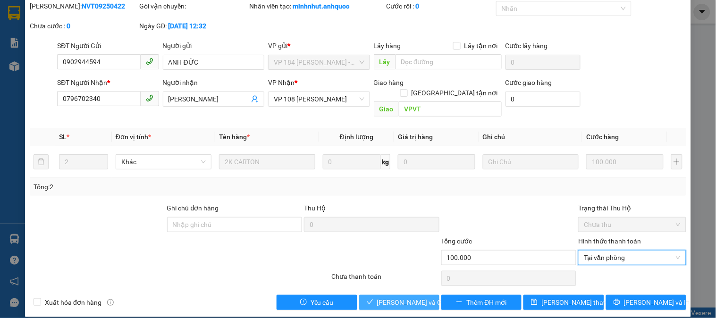
click at [408, 297] on span "[PERSON_NAME] và Giao hàng" at bounding box center [422, 302] width 91 height 10
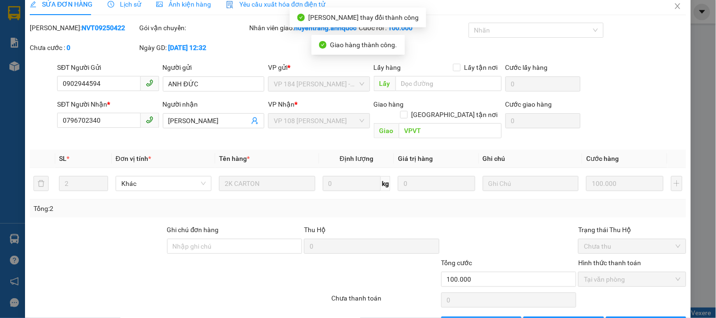
scroll to position [0, 0]
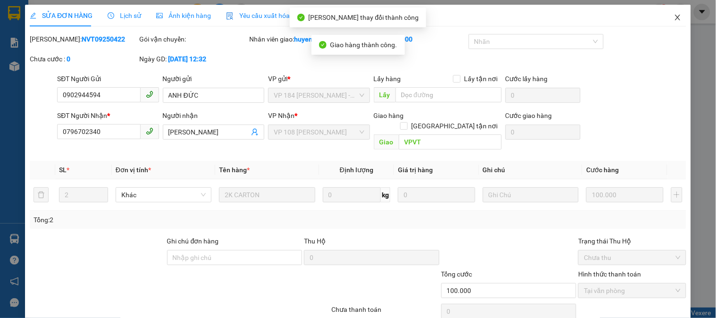
click at [675, 20] on icon "close" at bounding box center [677, 18] width 5 height 6
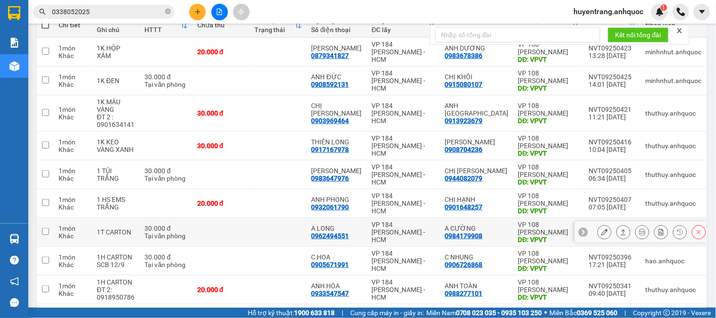
scroll to position [185, 0]
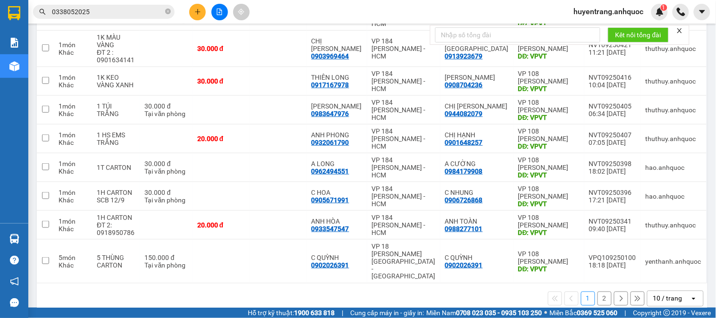
click at [598, 292] on button "2" at bounding box center [604, 299] width 14 height 14
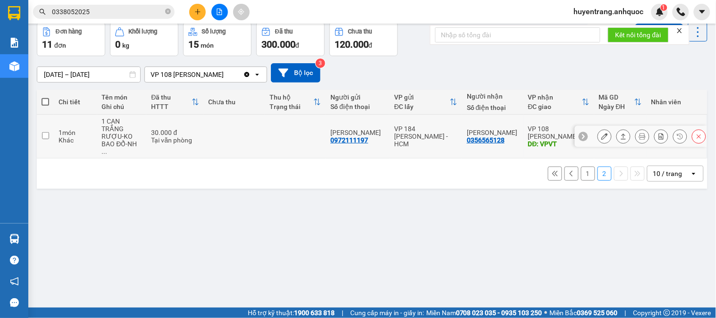
scroll to position [0, 0]
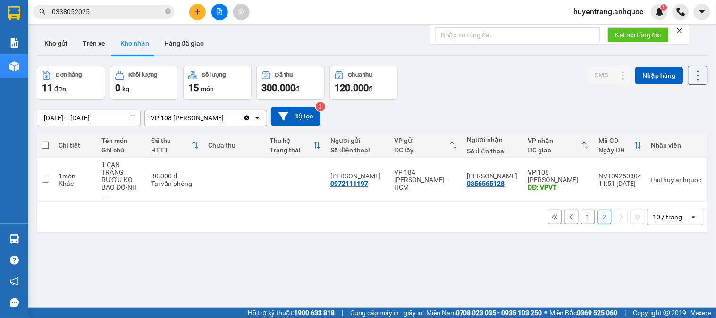
click at [582, 210] on button "1" at bounding box center [588, 217] width 14 height 14
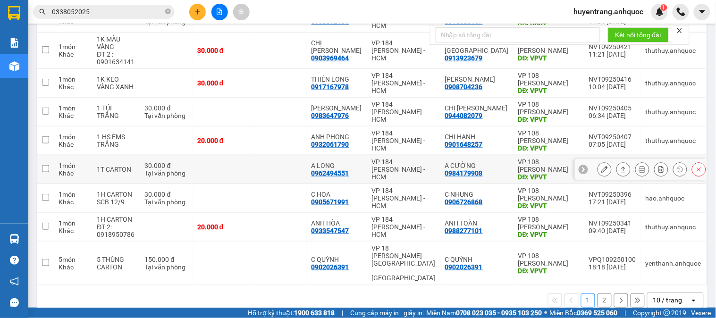
scroll to position [185, 0]
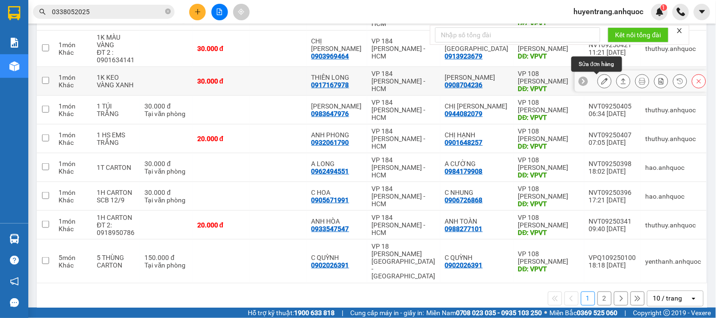
click at [601, 81] on icon at bounding box center [604, 81] width 7 height 7
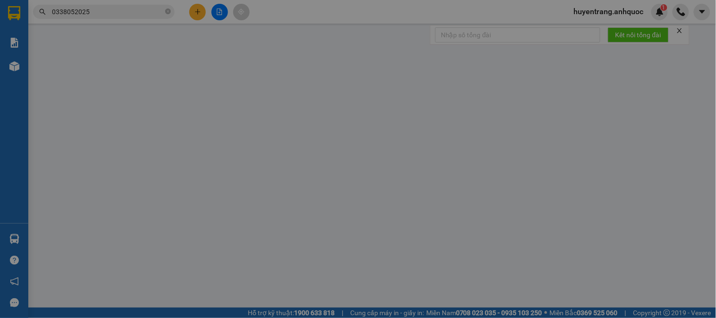
type input "0917167978"
type input "THIÊN LONG"
type input "0908704236"
type input "[PERSON_NAME]"
type input "VPVT"
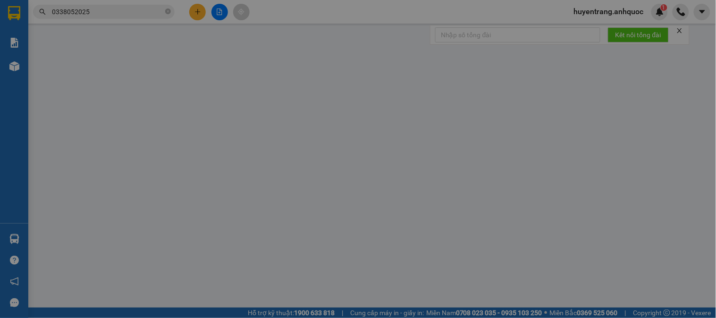
type input "30.000"
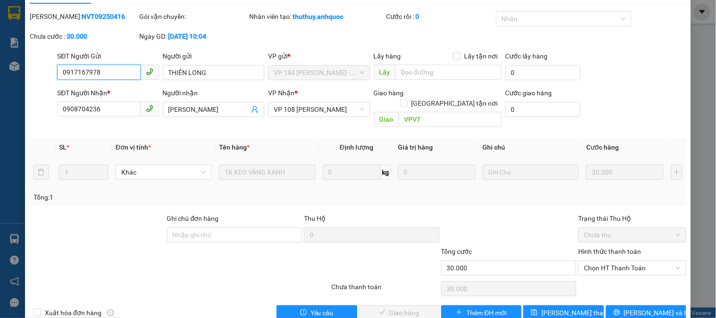
scroll to position [33, 0]
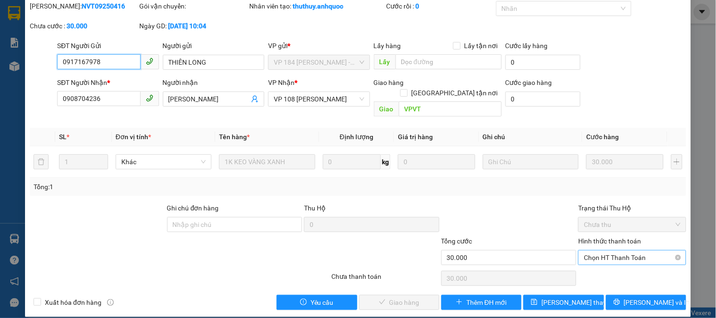
click at [595, 251] on span "Chọn HT Thanh Toán" at bounding box center [632, 258] width 96 height 14
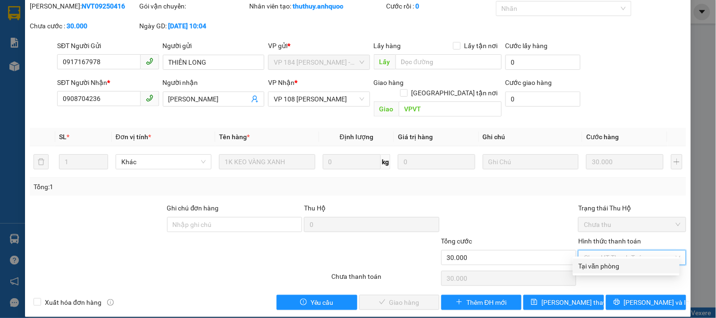
drag, startPoint x: 600, startPoint y: 264, endPoint x: 567, endPoint y: 265, distance: 33.0
click at [598, 264] on div "Tại văn phòng" at bounding box center [625, 266] width 95 height 10
type input "0"
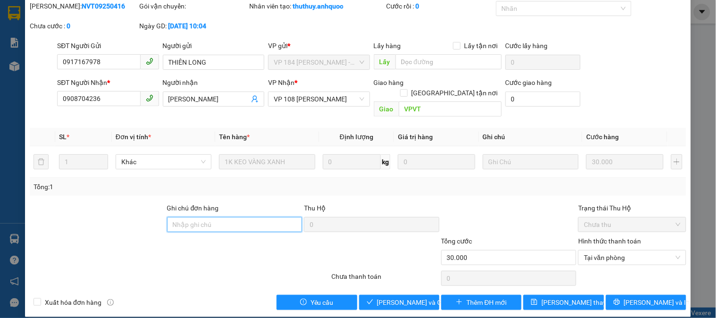
click at [226, 217] on input "Ghi chú đơn hàng" at bounding box center [234, 224] width 135 height 15
type input "CK SCB 13/9"
click at [70, 297] on span "Xuất hóa đơn hàng" at bounding box center [73, 302] width 64 height 10
click at [40, 298] on input "Xuất hóa đơn hàng" at bounding box center [37, 301] width 7 height 7
checkbox input "true"
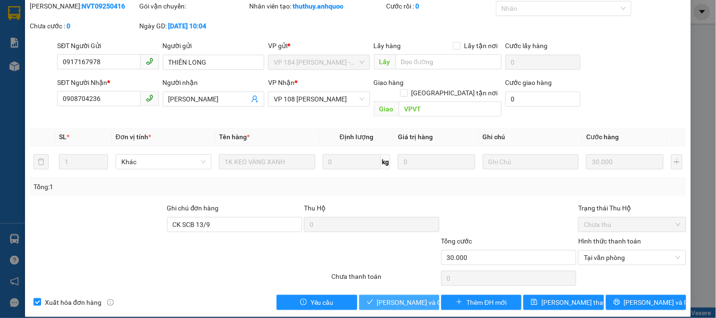
click at [392, 297] on span "[PERSON_NAME] và Giao hàng" at bounding box center [422, 302] width 91 height 10
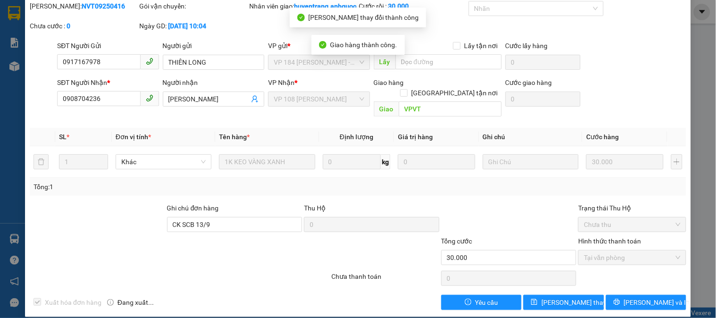
click at [82, 5] on b "NVT09250416" at bounding box center [103, 6] width 43 height 8
copy b "NVT09250416"
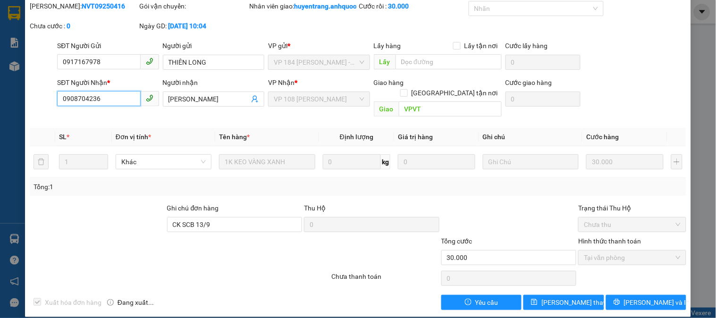
click at [78, 106] on input "0908704236" at bounding box center [98, 98] width 83 height 15
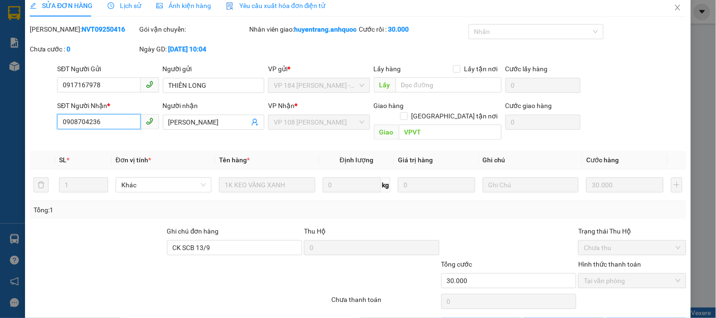
scroll to position [0, 0]
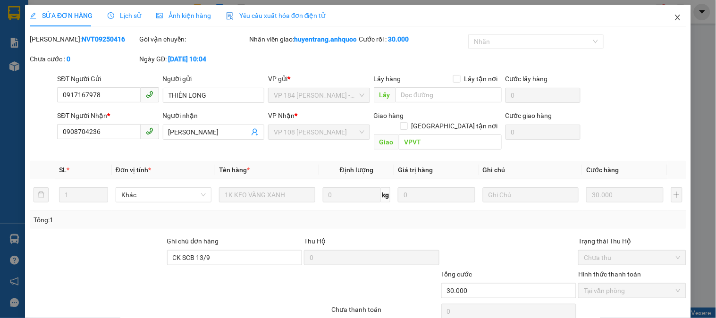
click at [674, 18] on icon "close" at bounding box center [678, 18] width 8 height 8
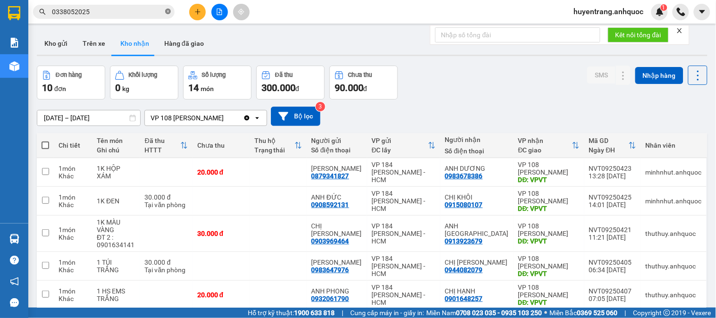
click at [167, 13] on icon "close-circle" at bounding box center [168, 11] width 6 height 6
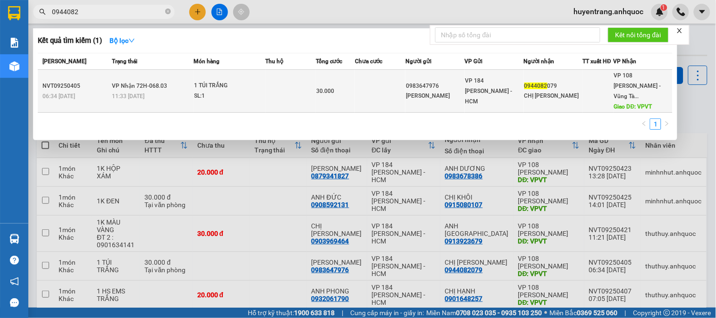
type input "0944082"
click at [328, 77] on td "30.000" at bounding box center [335, 91] width 39 height 43
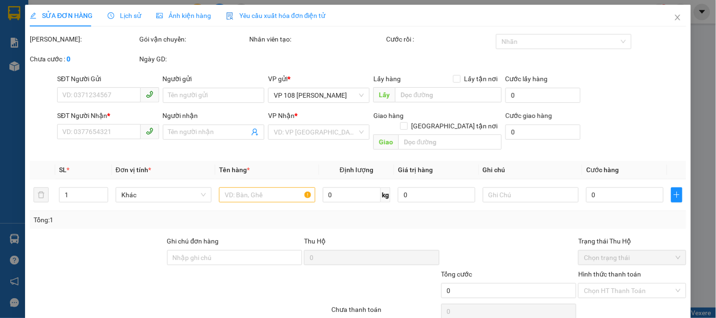
type input "0983647976"
type input "[PERSON_NAME]"
type input "0944082079"
type input "CHỊ [PERSON_NAME]"
type input "VPVT"
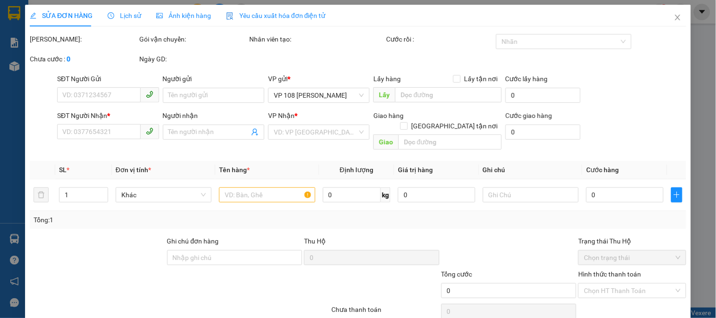
type input "TM 13/9 THỦY"
type input "30.000"
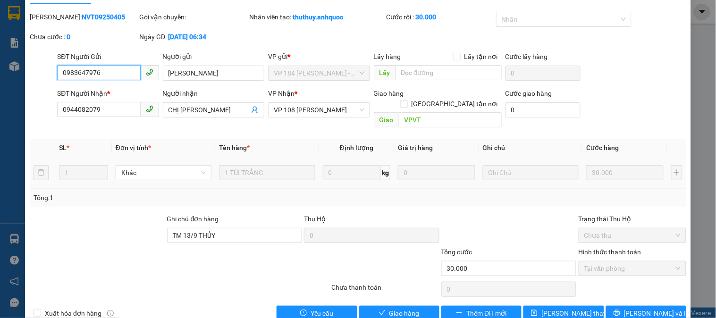
scroll to position [33, 0]
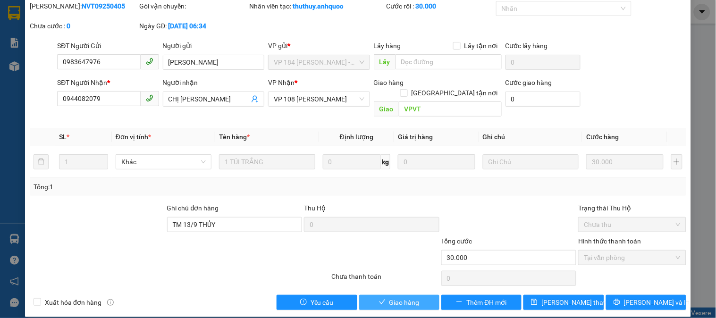
click at [401, 297] on span "Giao hàng" at bounding box center [404, 302] width 30 height 10
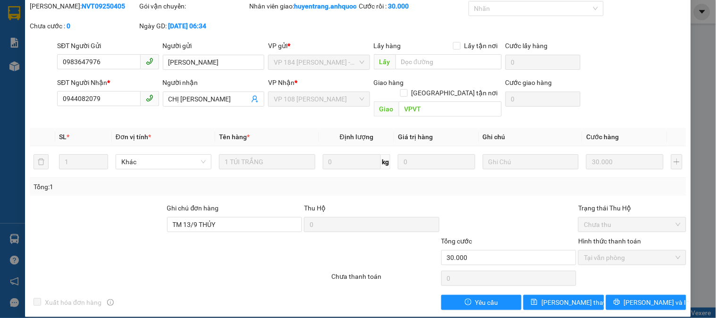
scroll to position [0, 0]
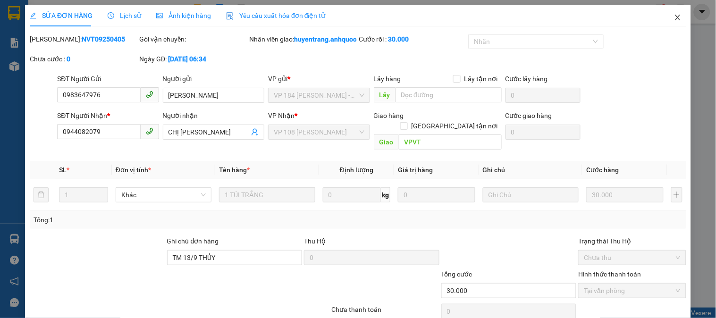
click at [674, 16] on icon "close" at bounding box center [678, 18] width 8 height 8
